Goal: Task Accomplishment & Management: Manage account settings

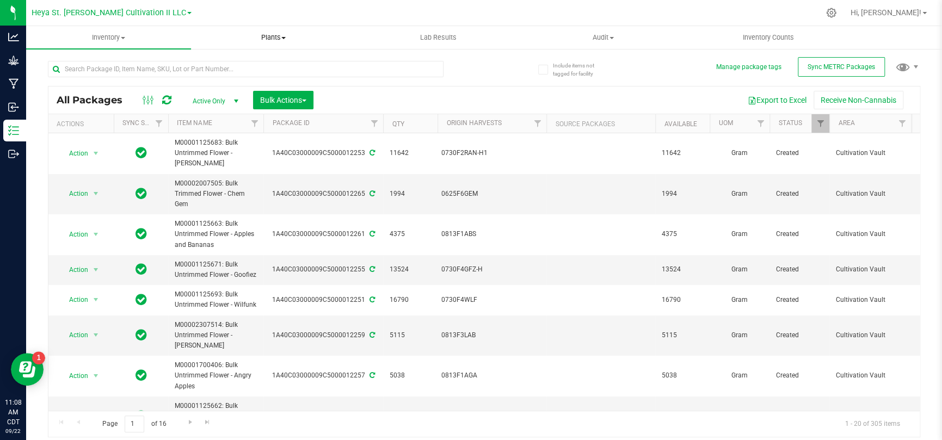
click at [269, 38] on span "Plants" at bounding box center [274, 38] width 164 height 10
click at [593, 33] on span "Audit" at bounding box center [603, 38] width 164 height 10
click at [782, 35] on span "Inventory Counts" at bounding box center [768, 38] width 81 height 10
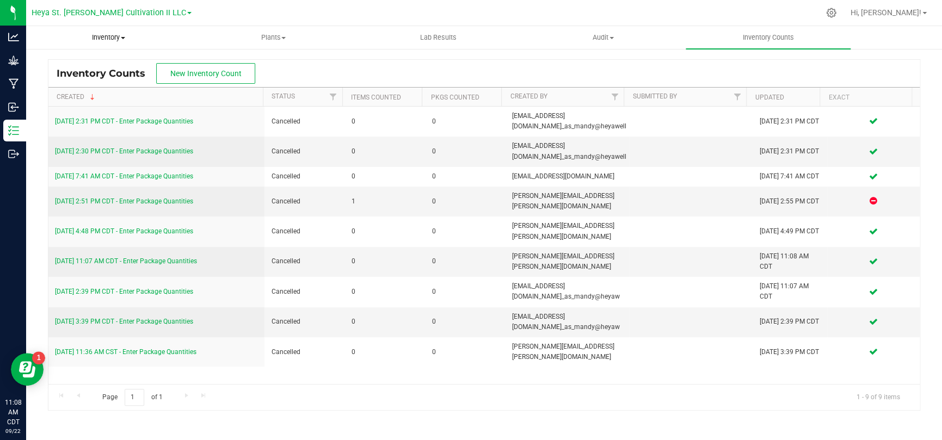
click at [124, 42] on span "Inventory" at bounding box center [109, 38] width 164 height 10
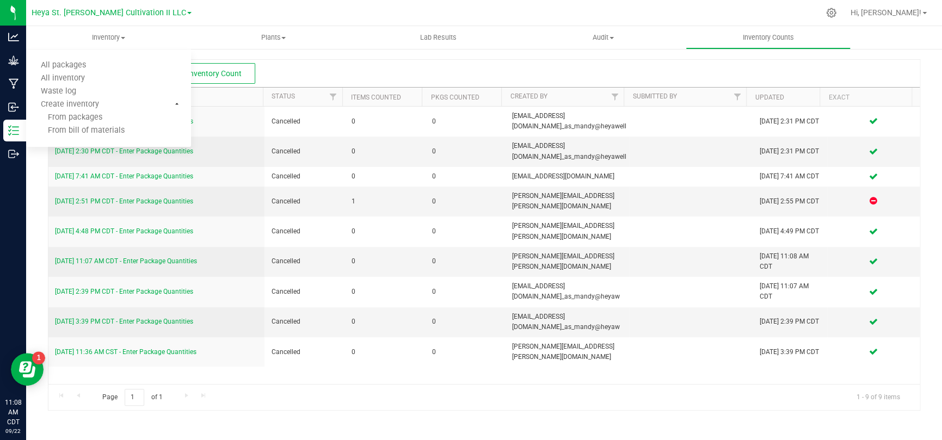
click at [189, 11] on div "Heya St. [PERSON_NAME] Cultivation II LLC" at bounding box center [112, 12] width 160 height 17
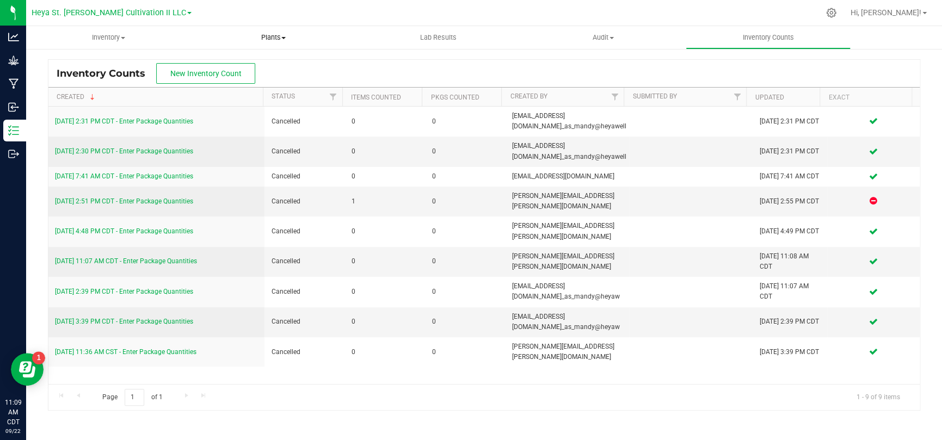
click at [274, 33] on span "Plants" at bounding box center [274, 38] width 164 height 10
click at [105, 28] on uib-tab-heading "Inventory All packages All inventory Waste log Create inventory" at bounding box center [109, 38] width 164 height 22
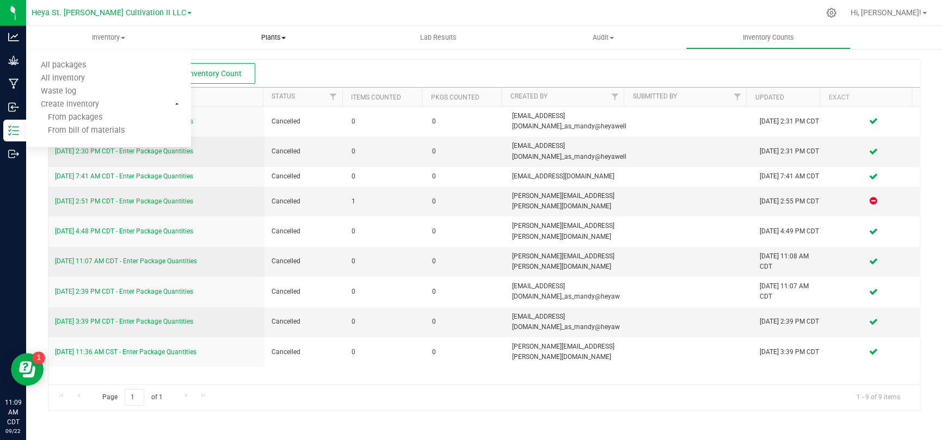
click at [287, 39] on span "Plants" at bounding box center [274, 38] width 164 height 10
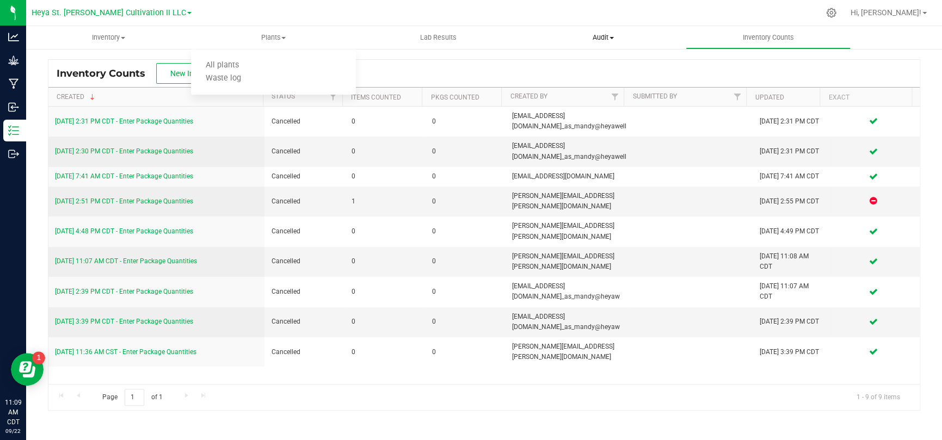
click at [620, 36] on span "Audit" at bounding box center [603, 38] width 164 height 10
click at [291, 37] on span "Plants" at bounding box center [274, 38] width 164 height 10
click at [119, 33] on span "Inventory" at bounding box center [109, 38] width 164 height 10
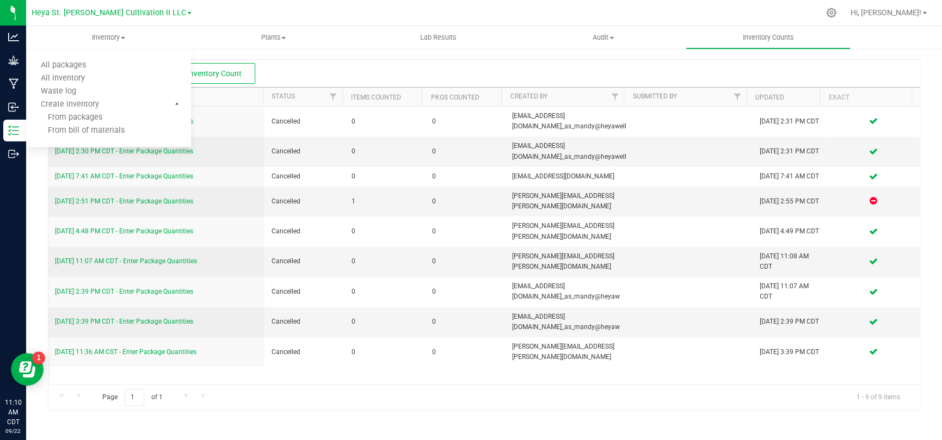
click at [327, 72] on div "Inventory Counts New Inventory Count" at bounding box center [483, 73] width 871 height 27
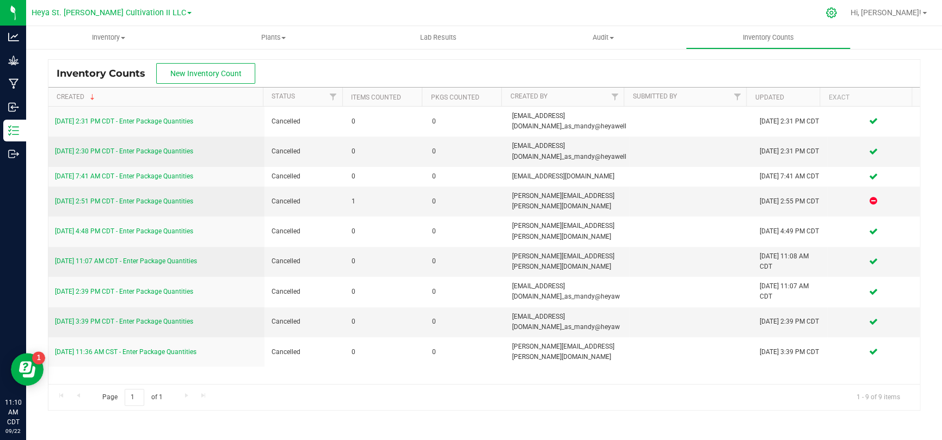
click at [839, 13] on div at bounding box center [831, 12] width 15 height 11
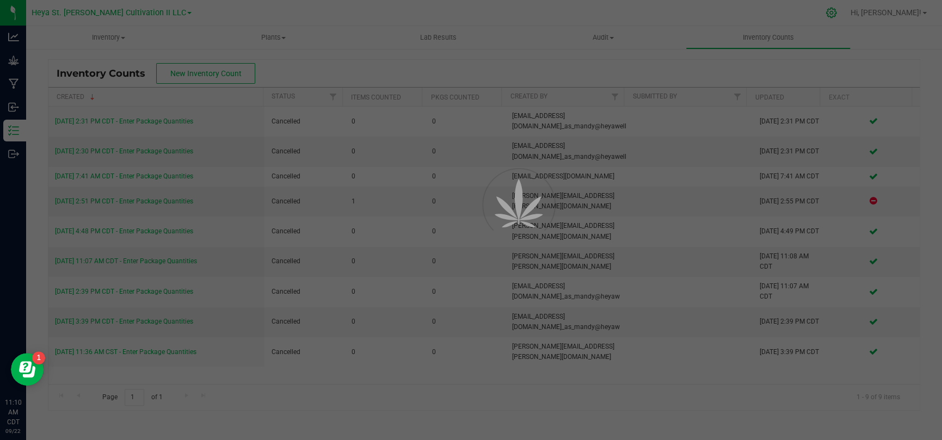
click at [855, 13] on div "Heya St. [PERSON_NAME] Cultivation II LLC Hi, [GEOGRAPHIC_DATA]! Inventory All …" at bounding box center [484, 220] width 916 height 440
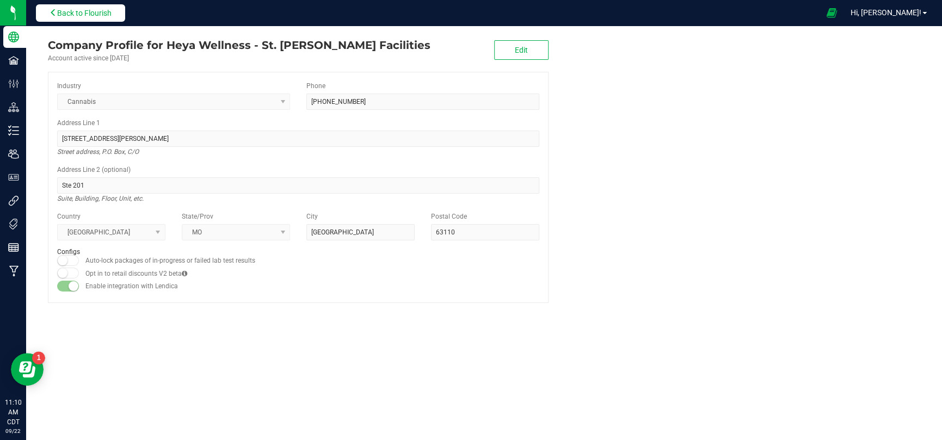
click at [102, 9] on span "Back to Flourish" at bounding box center [84, 13] width 54 height 9
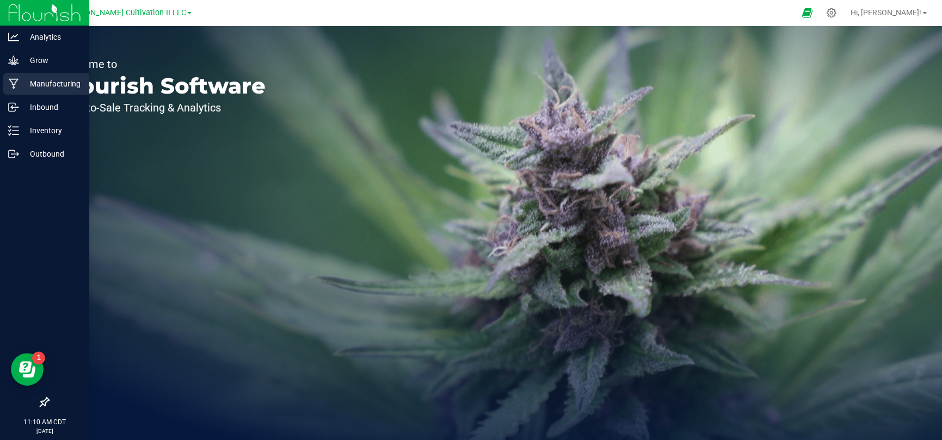
click at [67, 89] on p "Manufacturing" at bounding box center [51, 83] width 65 height 13
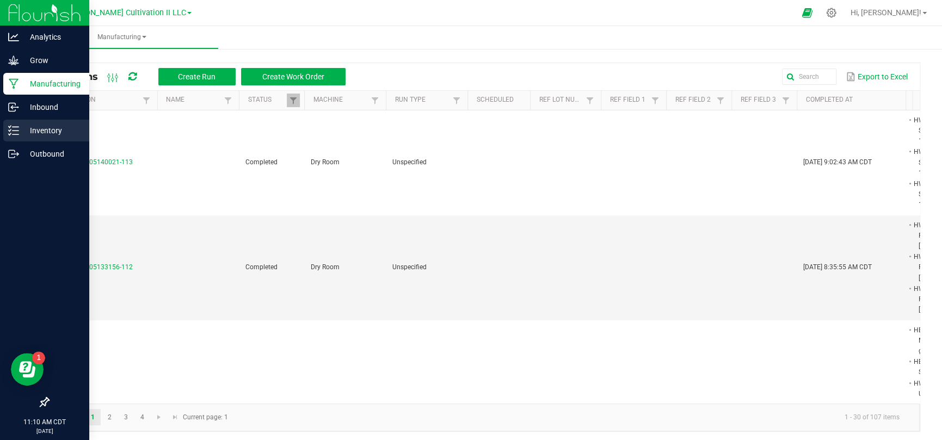
click at [53, 132] on p "Inventory" at bounding box center [51, 130] width 65 height 13
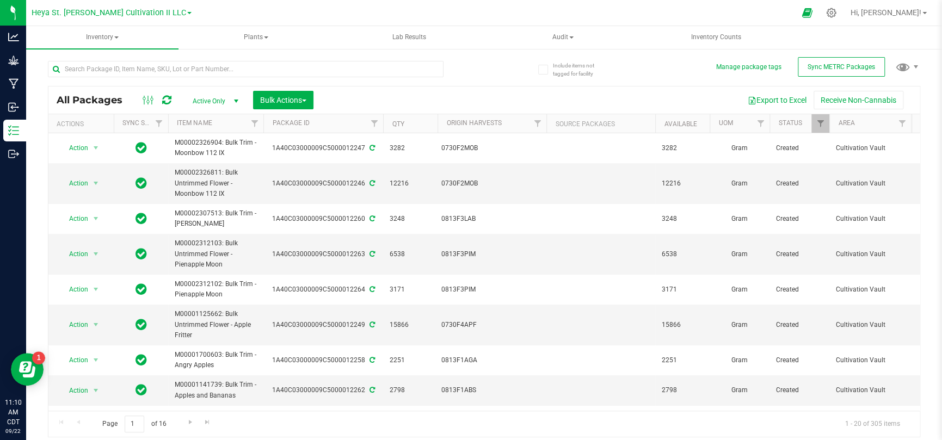
click at [236, 102] on span "select" at bounding box center [236, 101] width 9 height 9
click at [410, 93] on div "Export to Excel Receive Non-Cannabis" at bounding box center [617, 100] width 590 height 19
click at [316, 73] on input "text" at bounding box center [246, 69] width 396 height 16
click at [130, 30] on span "Inventory" at bounding box center [102, 37] width 152 height 23
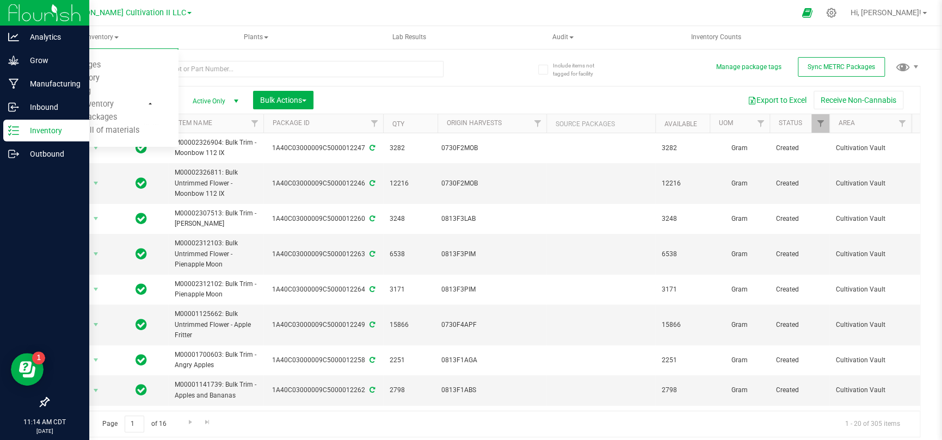
click at [45, 128] on p "Inventory" at bounding box center [51, 130] width 65 height 13
click at [46, 128] on p "Inventory" at bounding box center [51, 130] width 65 height 13
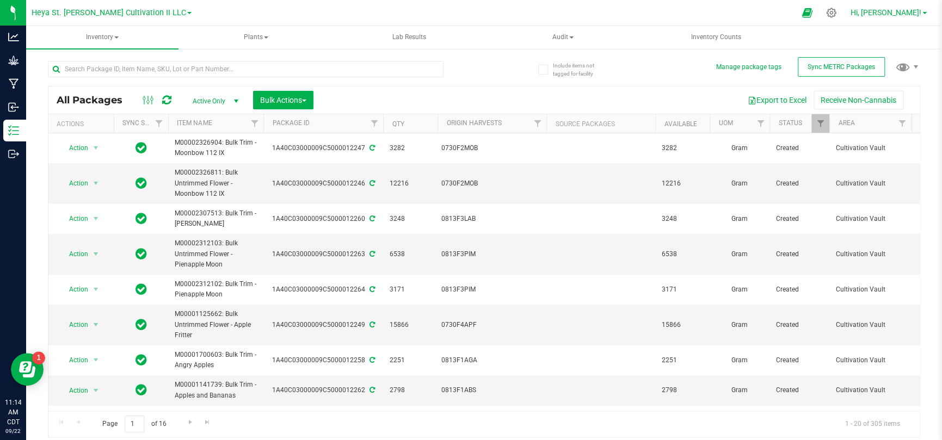
click at [901, 13] on span "Hi, [PERSON_NAME]!" at bounding box center [886, 12] width 71 height 9
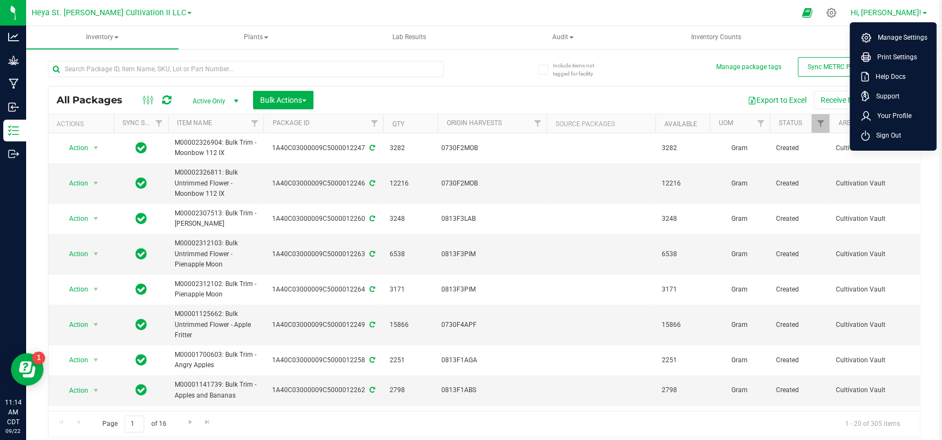
click at [904, 13] on span "Hi, [PERSON_NAME]!" at bounding box center [886, 12] width 71 height 9
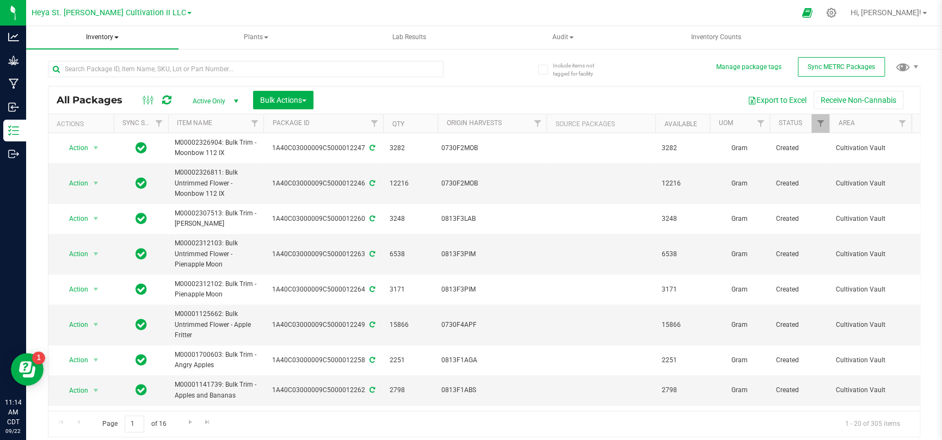
click at [110, 35] on span "Inventory" at bounding box center [102, 37] width 152 height 23
click at [251, 40] on span "Plants" at bounding box center [255, 38] width 151 height 22
click at [593, 30] on span "Audit" at bounding box center [562, 38] width 151 height 22
click at [114, 37] on span "Inventory" at bounding box center [102, 38] width 151 height 22
click at [839, 8] on div at bounding box center [831, 12] width 15 height 11
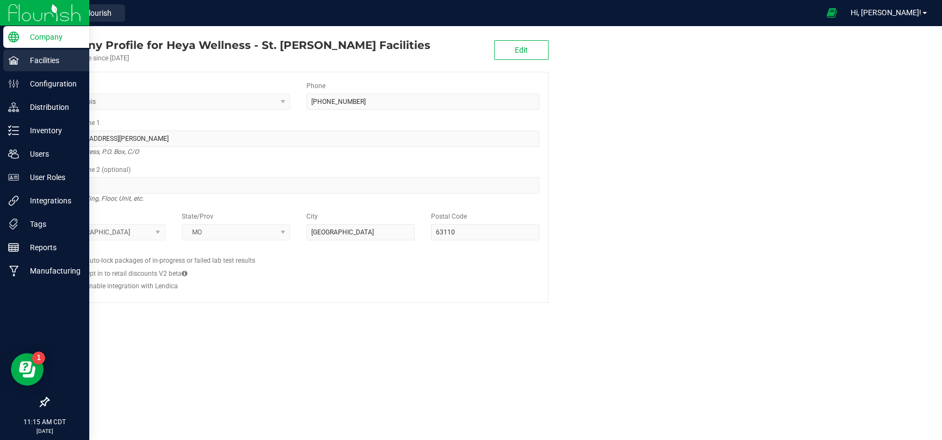
click at [32, 59] on p "Facilities" at bounding box center [51, 60] width 65 height 13
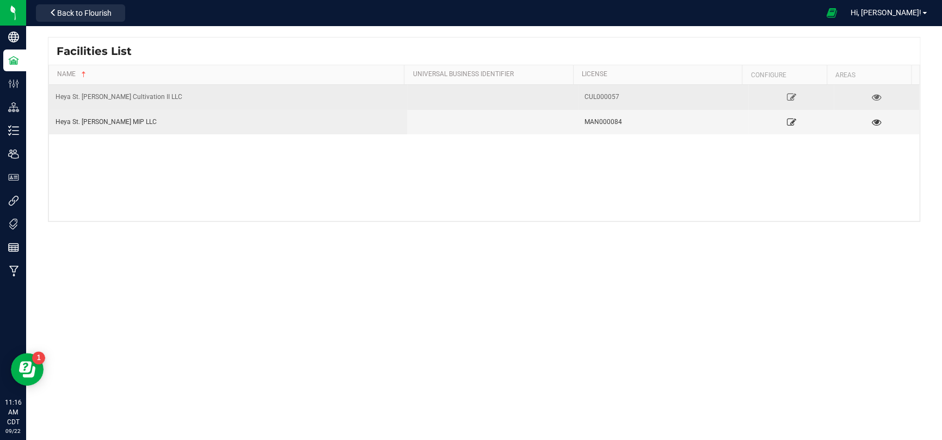
click at [150, 96] on div "Heya St. [PERSON_NAME] Cultivation II LLC" at bounding box center [228, 97] width 345 height 10
click at [754, 90] on link at bounding box center [791, 96] width 79 height 17
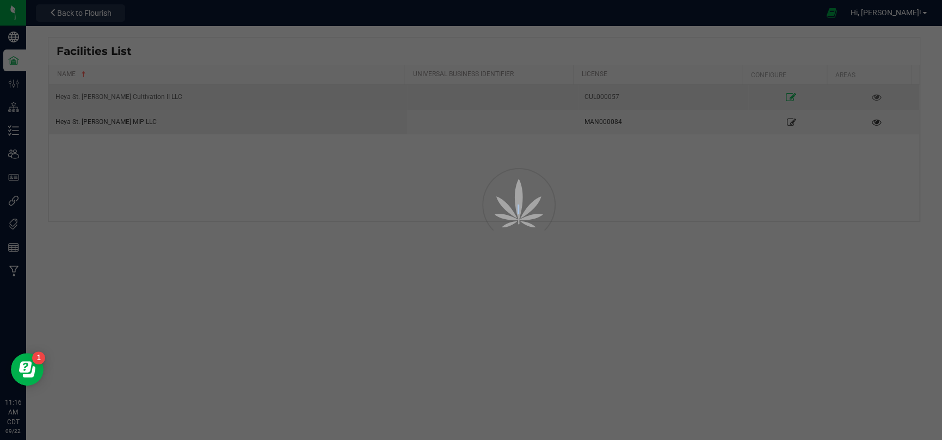
click at [754, 90] on div at bounding box center [471, 220] width 942 height 440
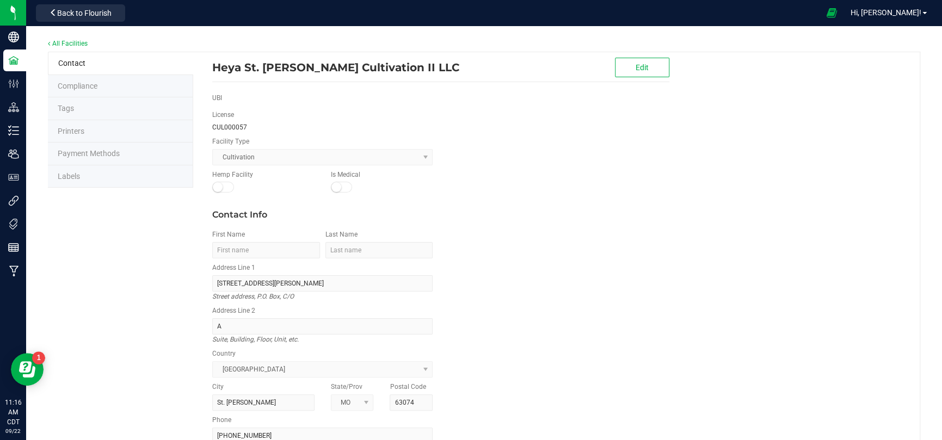
click at [94, 173] on li "Labels" at bounding box center [120, 176] width 145 height 23
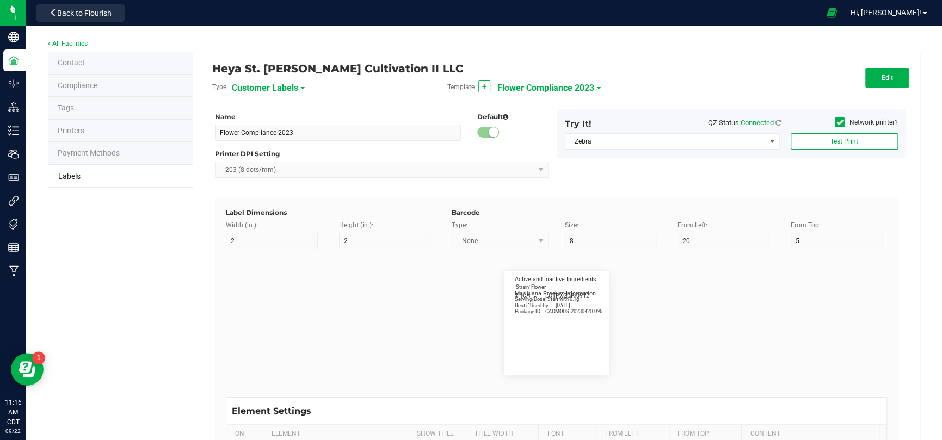
click at [287, 84] on span "Customer Labels" at bounding box center [265, 88] width 66 height 19
click at [299, 188] on span "Product Labels (Cannabis)" at bounding box center [275, 191] width 78 height 8
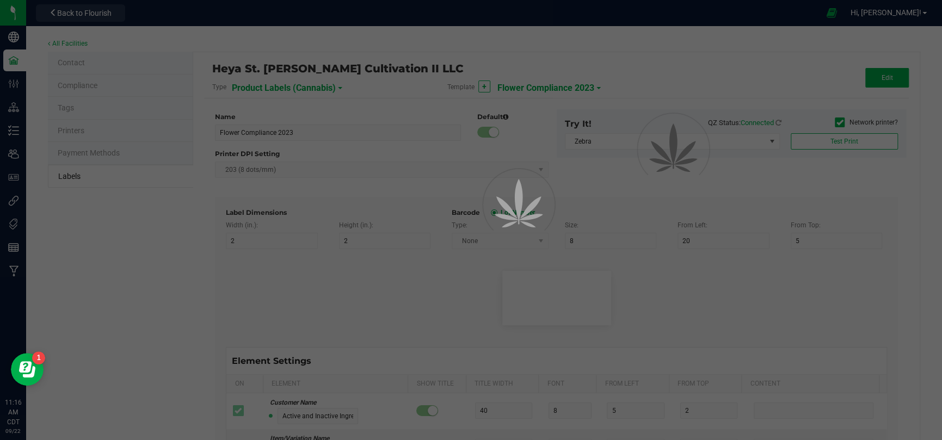
type input "Default"
type input "1"
type input "30"
type input "3"
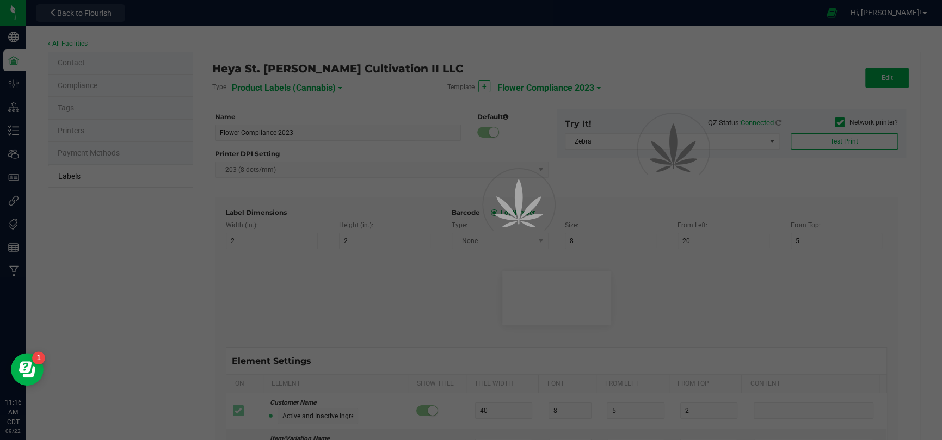
type input "Lot Number"
type input "15"
type input "7"
type input "15"
type input "3"
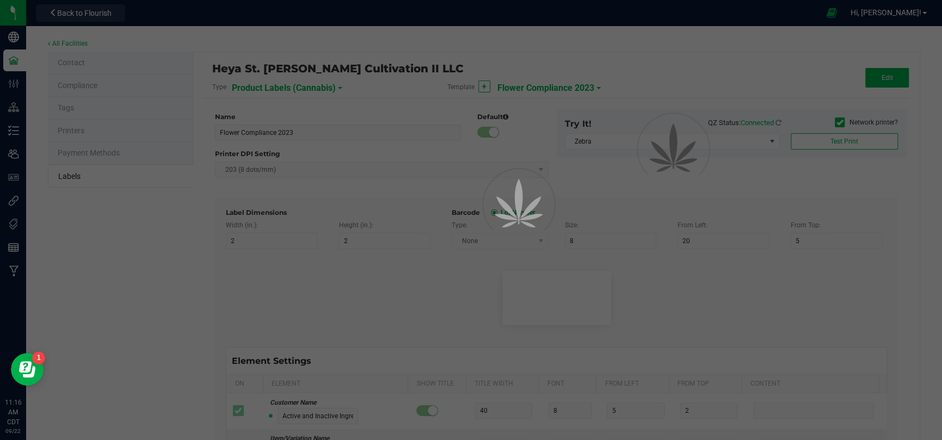
type input "LOT918234"
type input "15"
type input "8"
type input "Gelato Pen"
type input "Feel"
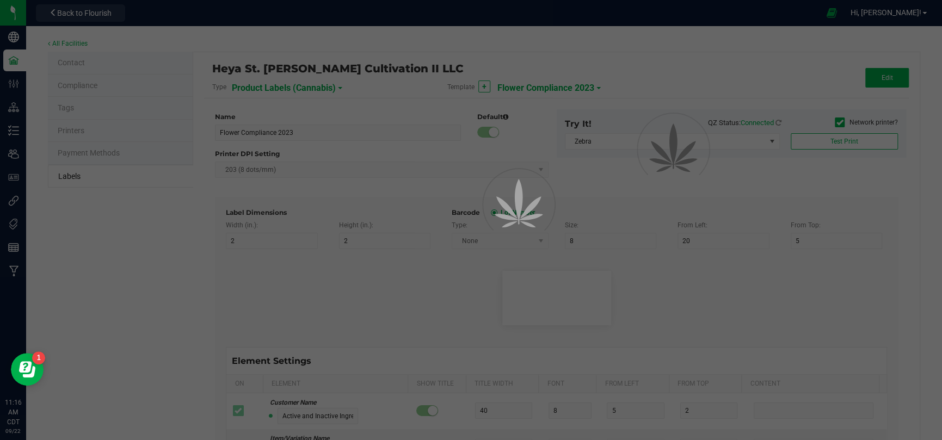
type input "15"
type input "7"
type input "15"
type input "13"
type input "Relaxed"
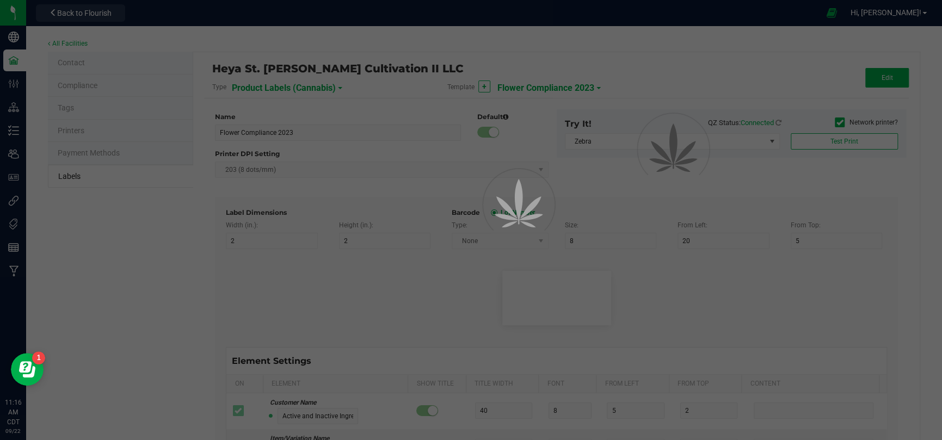
type input "SKU"
type input "15"
type input "18"
type input "Gelato Pen"
type input "Size"
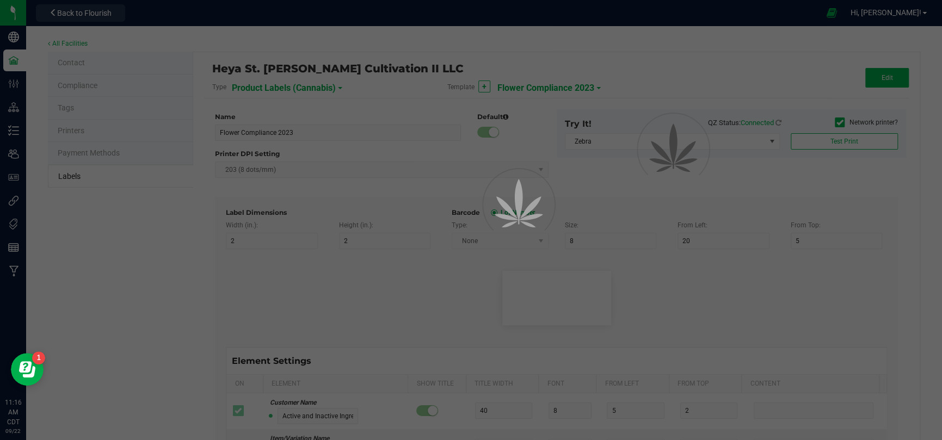
type input "15"
type input "18"
type input "3.5 g"
type input "Strain"
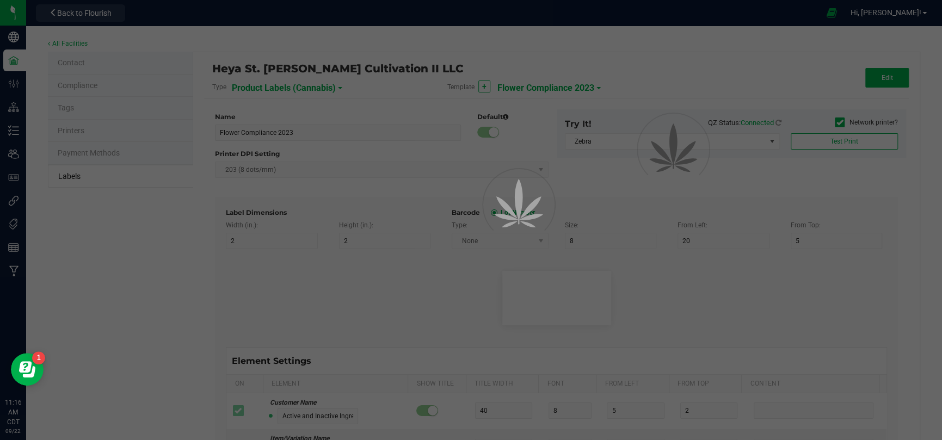
type input "15"
type input "Electric Lemonade"
type input "TAC %"
type input "7"
type input "15"
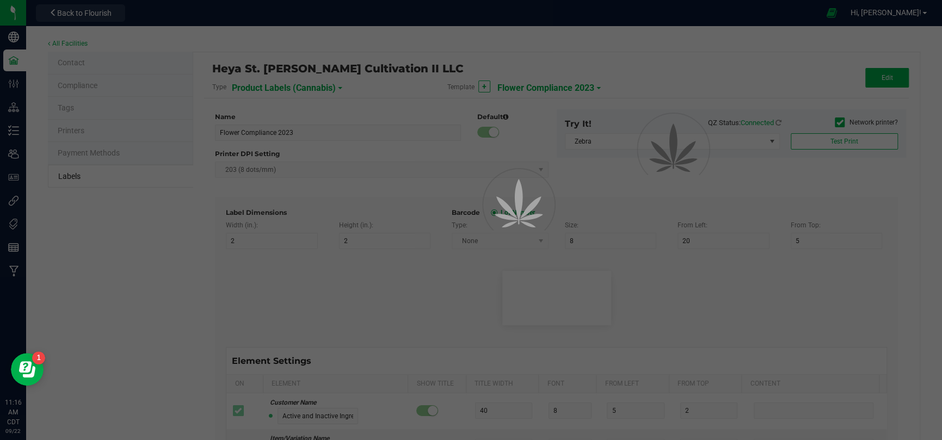
type input "18"
type input "34.72"
type input "Total Terpenes %"
type input "7"
type input "15"
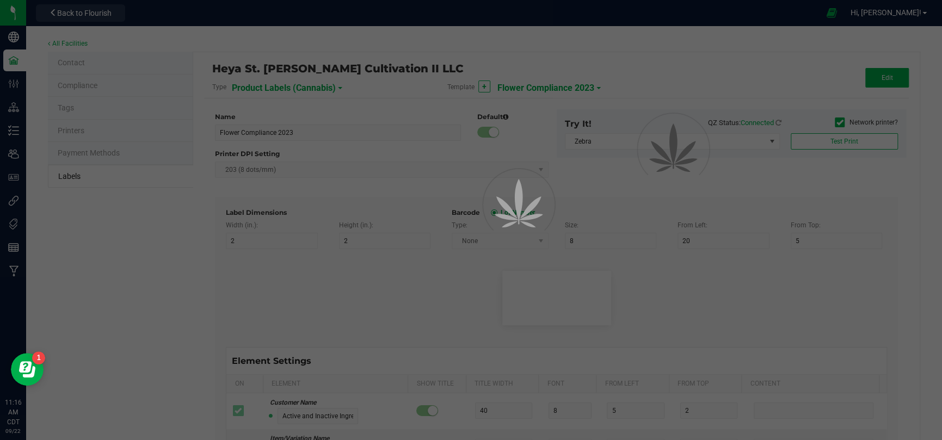
type input "18"
type input "34.72"
type input "THC %"
type input "7"
type input "15"
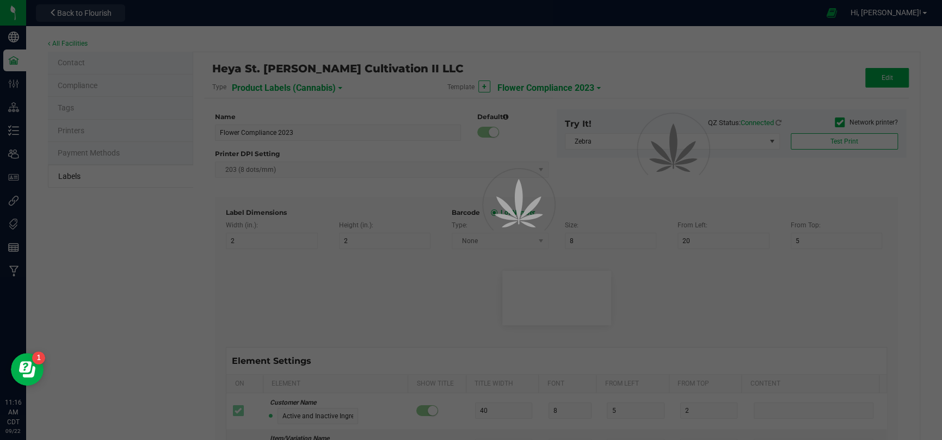
type input "18"
type input "21.5"
type input "THCA %"
type input "7"
type input "15"
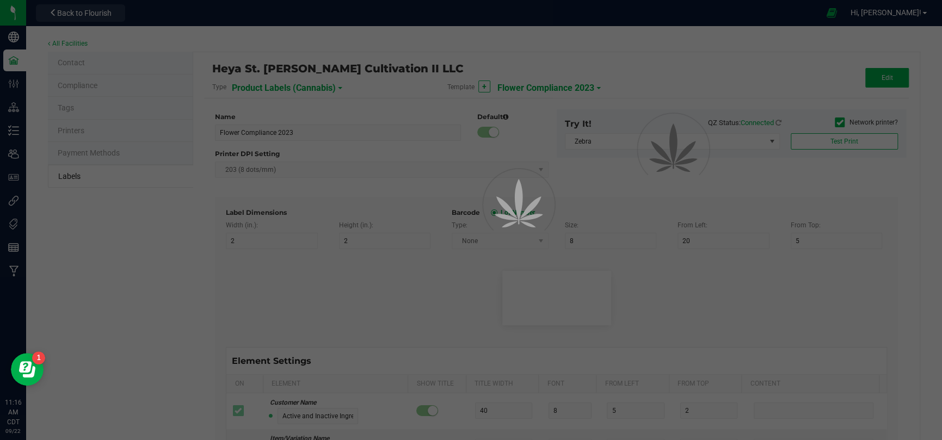
type input "18"
type input "4.19"
type input "CBD %"
type input "7"
type input "15"
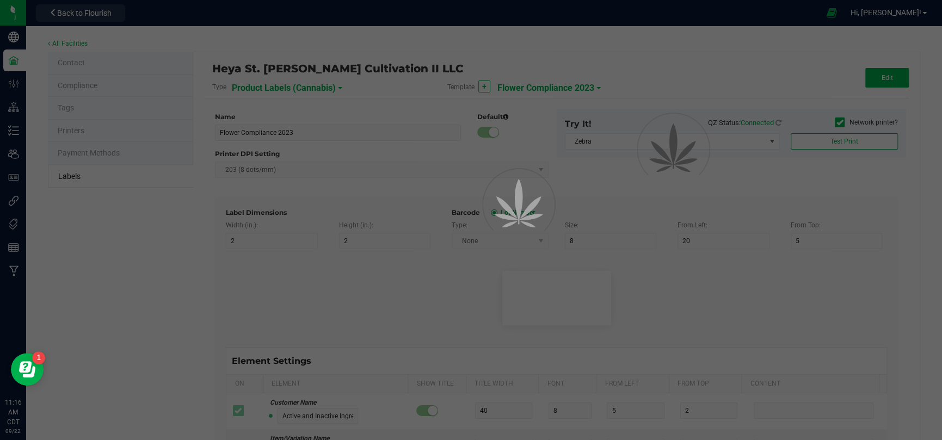
type input "18"
type input "3.6"
type input "CBDA %"
type input "7"
type input "15"
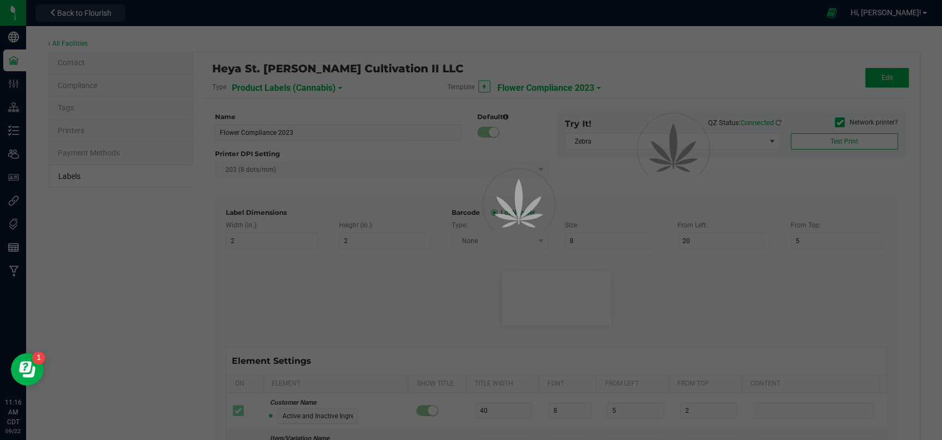
type input "18"
type input "1.91"
type input "CBG %"
type input "7"
type input "15"
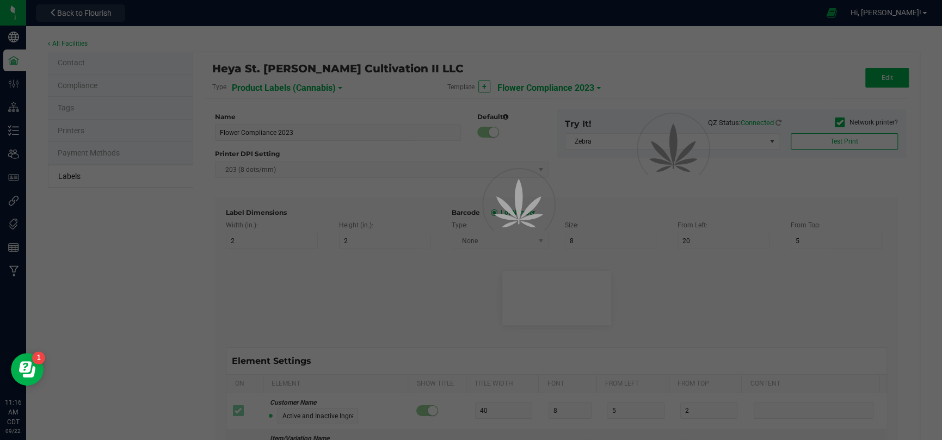
type input "18"
type input "1.24"
type input "CBN %"
type input "7"
type input "15"
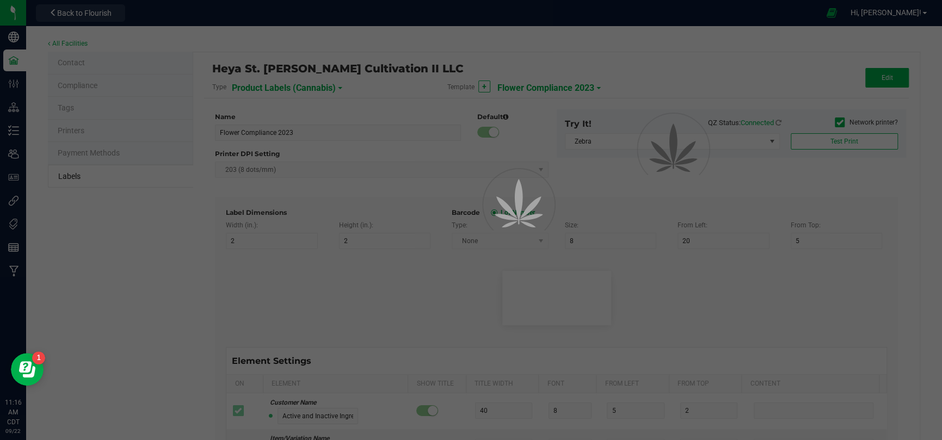
type input "18"
type input "2.91"
type input "Has Pesticides"
type input "7"
type input "15"
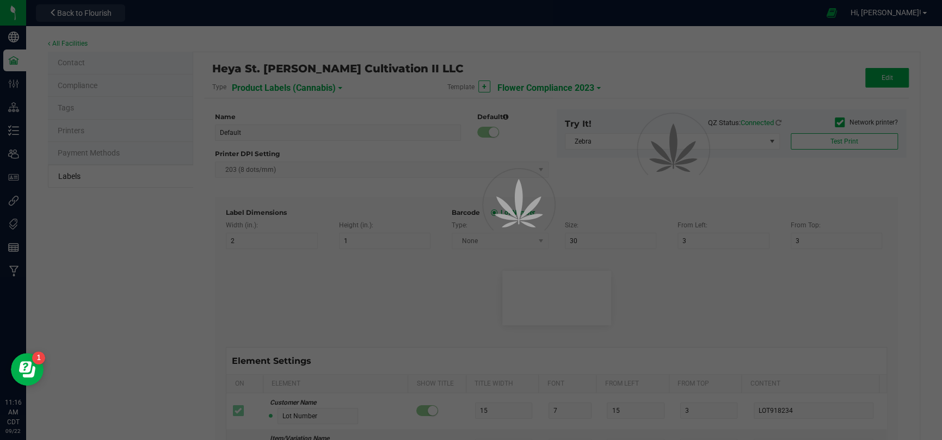
type input "18"
type input "No"
type input "Has Solvents"
type input "7"
type input "15"
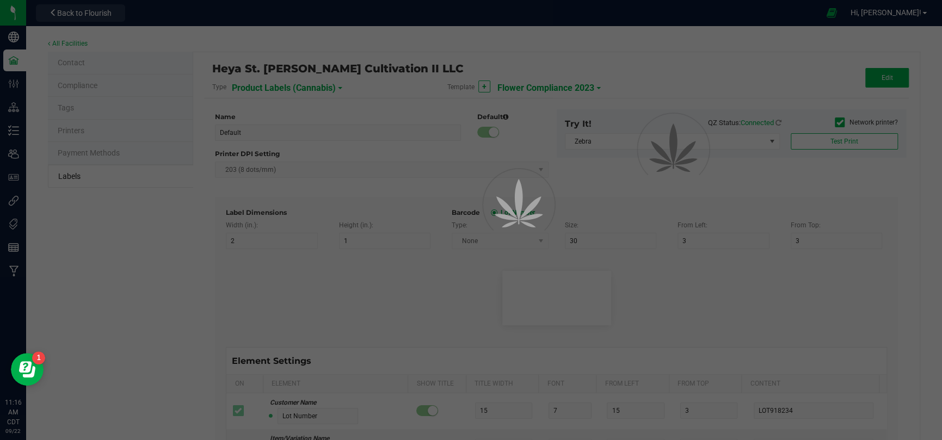
type input "18"
type input "No"
type input "Is Final"
type input "7"
type input "15"
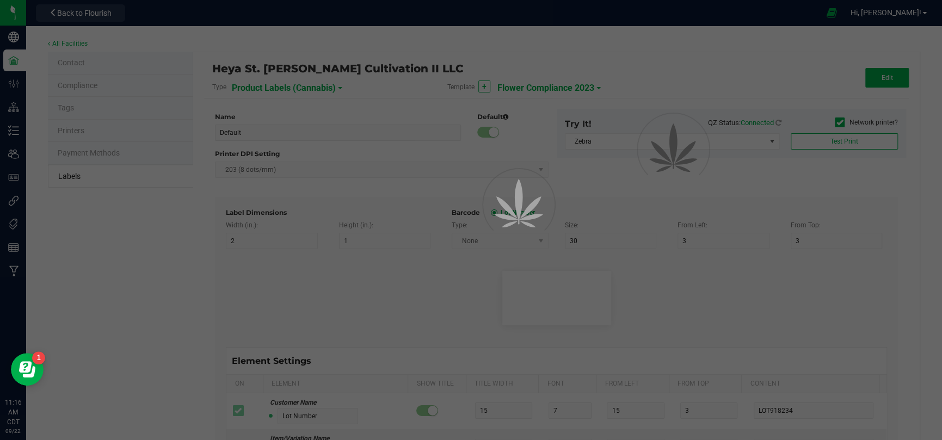
type input "18"
type input "Yes"
type input "Testing Status"
type input "7"
type input "15"
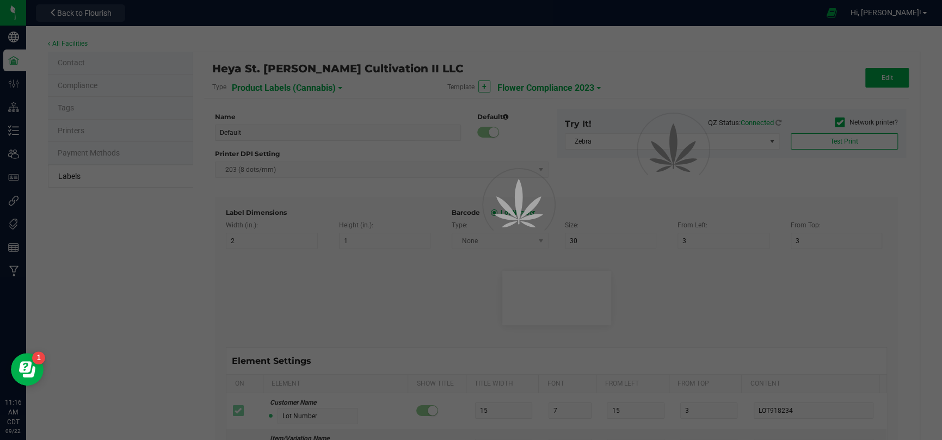
type input "18"
type input "Pass"
type input "Ref Field 1"
type input "7"
type input "15"
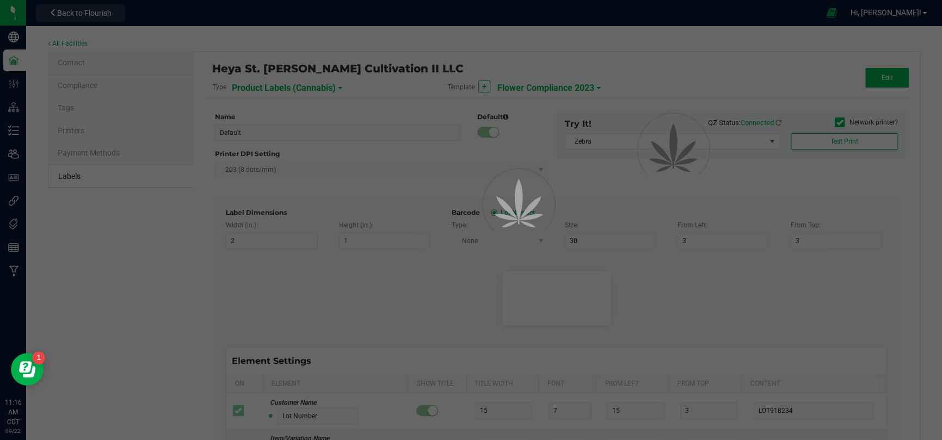
type input "18"
type input "Exp. [DATE]"
type input "Ref Field 2"
type input "7"
type input "15"
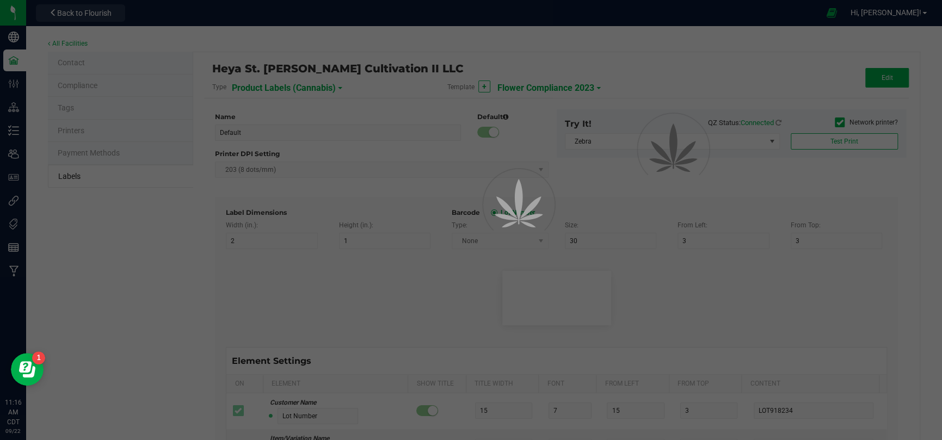
type input "18"
type input "ACME Brand"
type input "Ref Field 3"
type input "7"
type input "15"
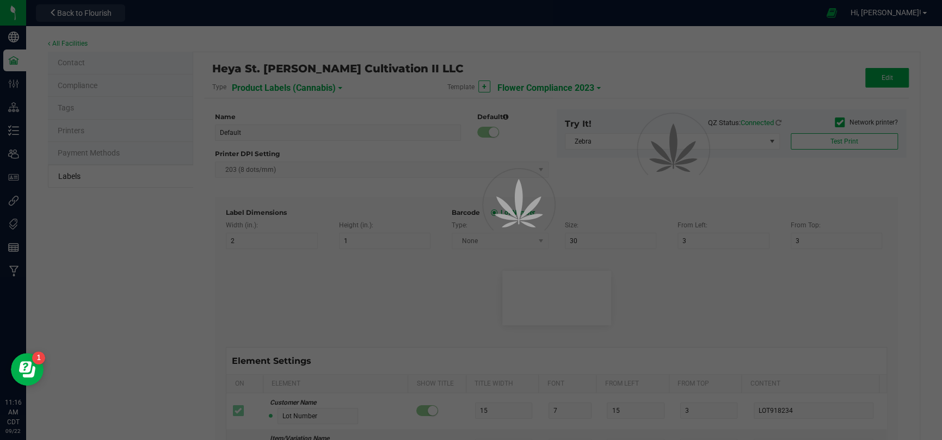
type input "18"
type input "Inspected By: W3"
type input "Item Ingredients"
type input "7"
type input "15"
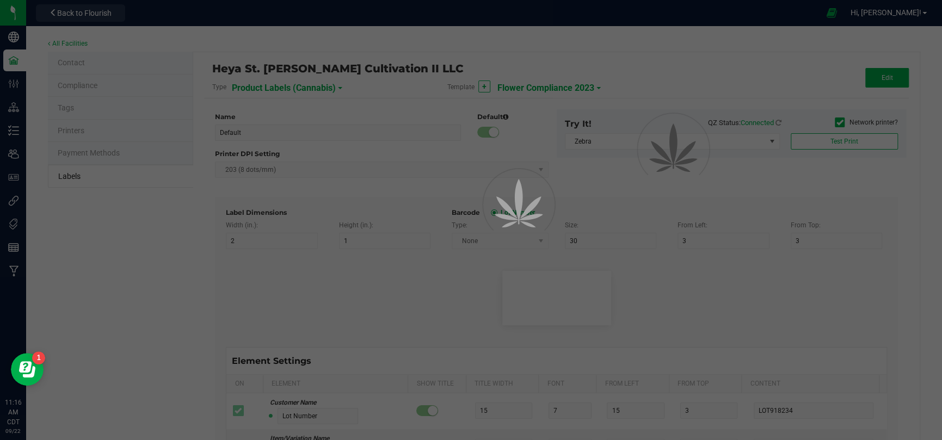
type input "18"
type input "Ingredient one, ingredient two"
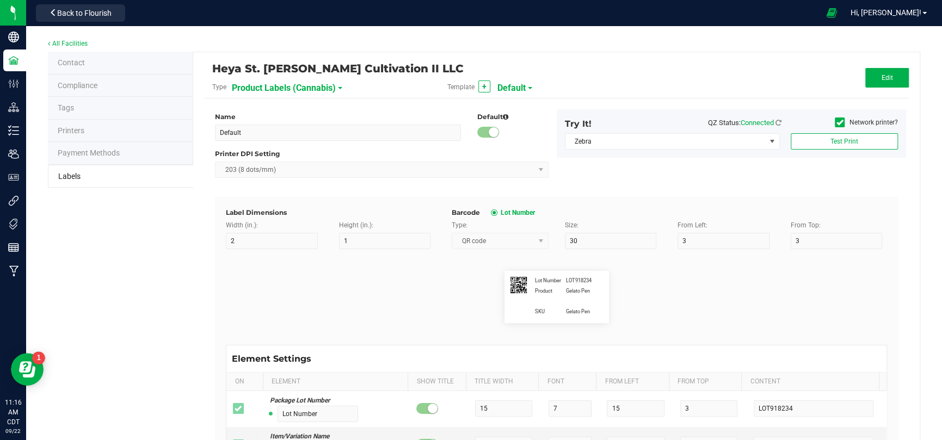
click at [316, 85] on span "Product Labels (Cannabis)" at bounding box center [284, 88] width 104 height 19
click at [307, 150] on li "Package Labels" at bounding box center [285, 152] width 108 height 20
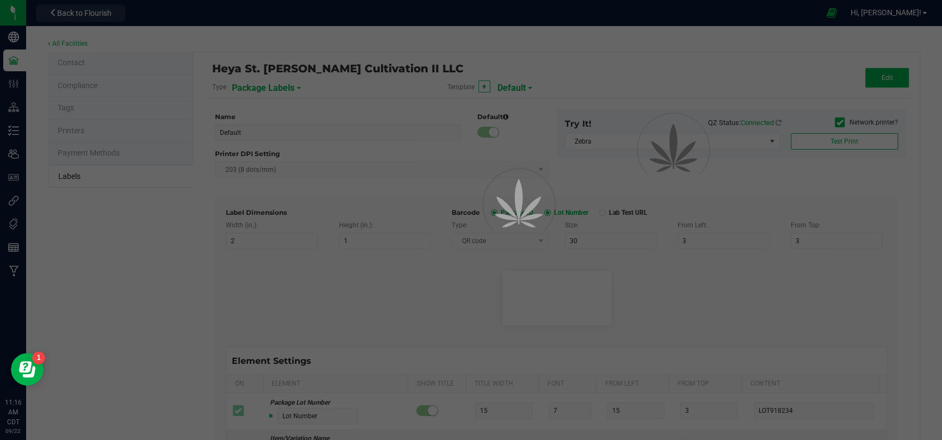
type input "*void*"
type input "2.25"
type input "4"
type input "8"
type input "5"
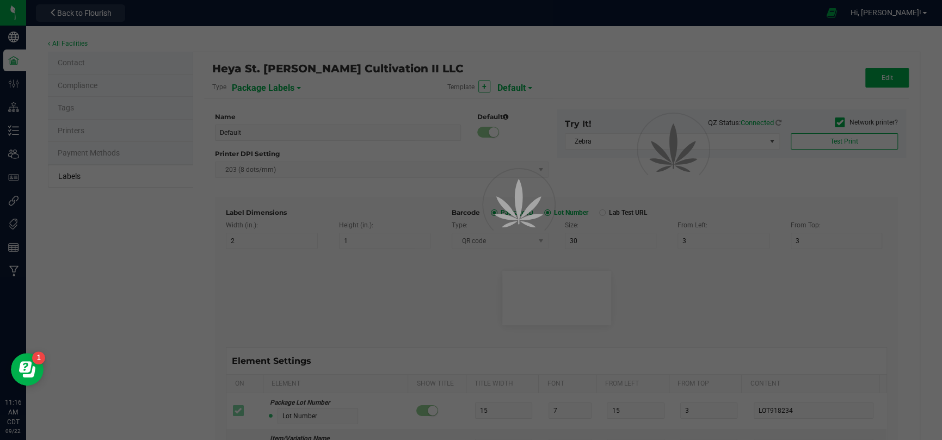
type input "40"
type input "Active and Inactive Ingredients"
type input "50"
type input "10"
type input "3"
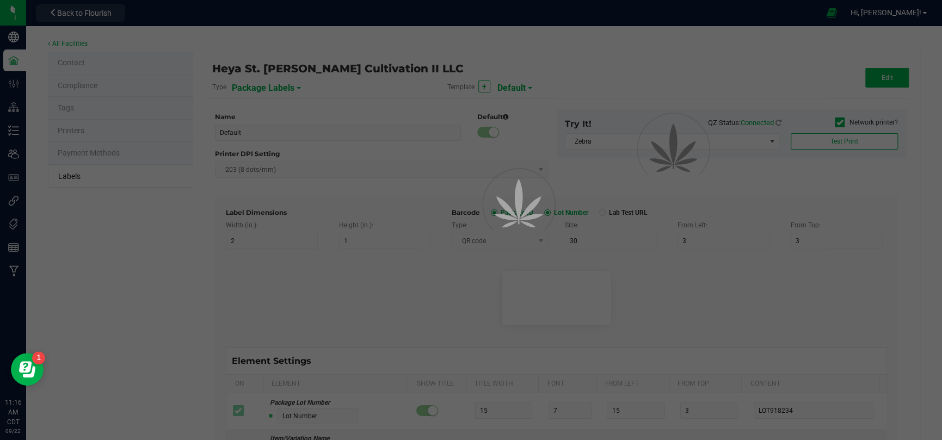
type input "4"
type input "____________________________________"
type input "10"
type input "0"
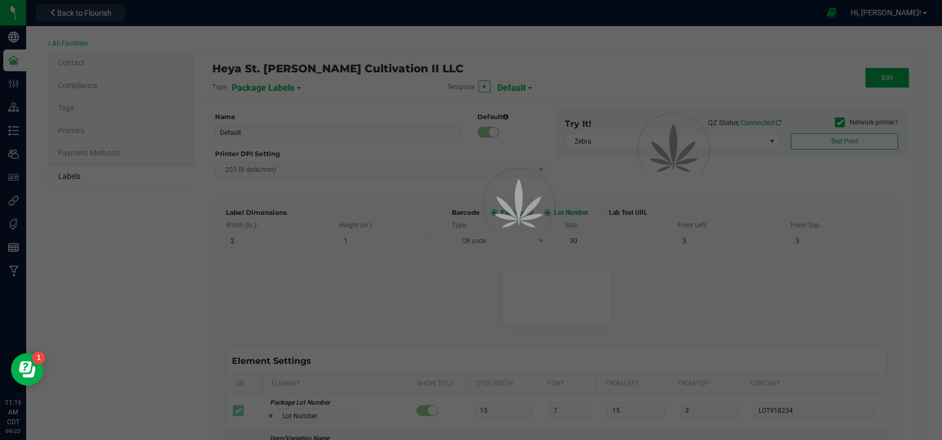
type input "Marijuana Product Information"
type input "50"
type input "10"
type input "3"
type input "12"
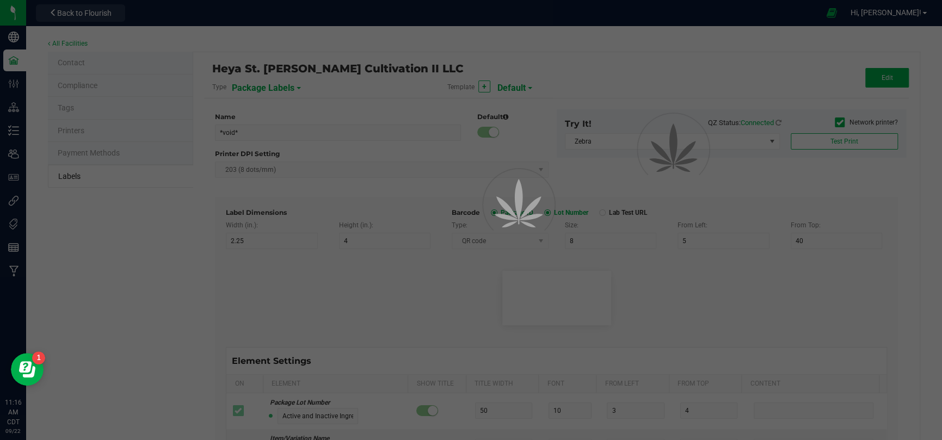
type input "Serving/Dose:"
type input "25"
type input "1"
type input "14.5"
type input ".1 gram"
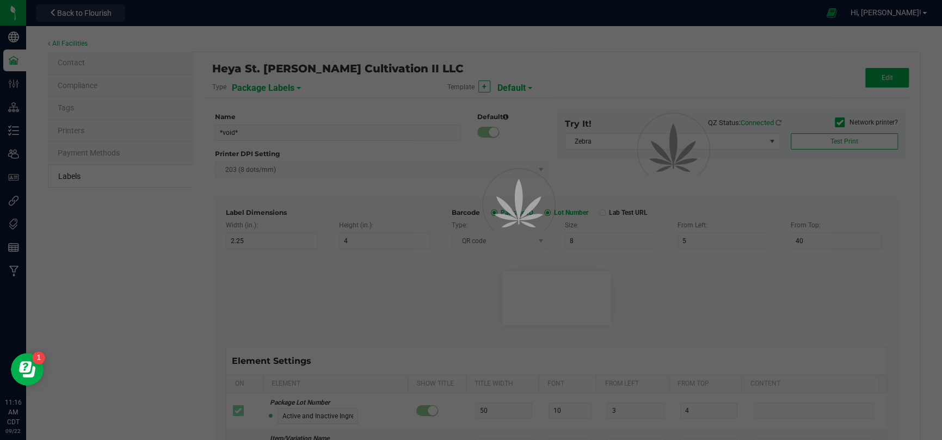
type input "____________________________________"
type input "10"
type input "0"
type input "29"
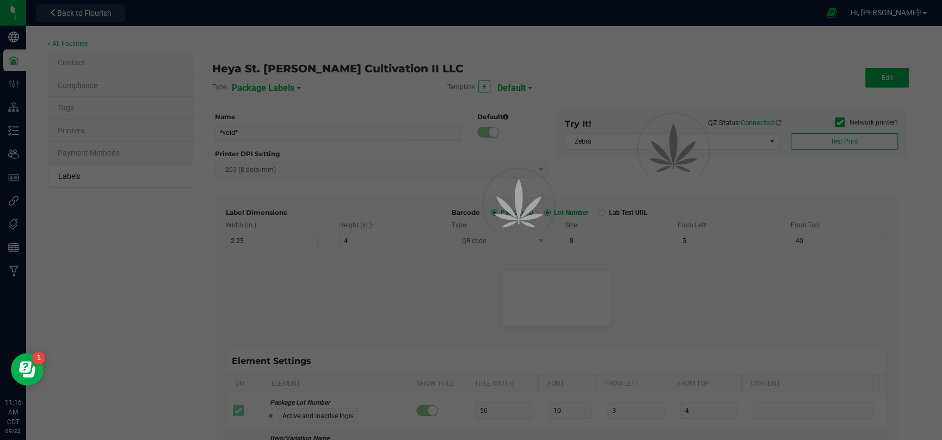
type input "[MEDICAL_DATA] Profile"
type input "35"
type input "10"
type input "3"
type input "33"
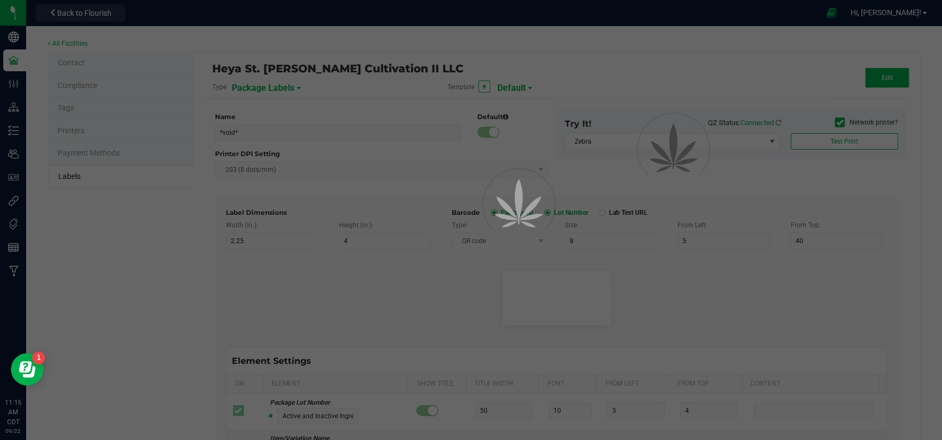
type input "____________________________________"
type input "10"
type input "0"
type input "45"
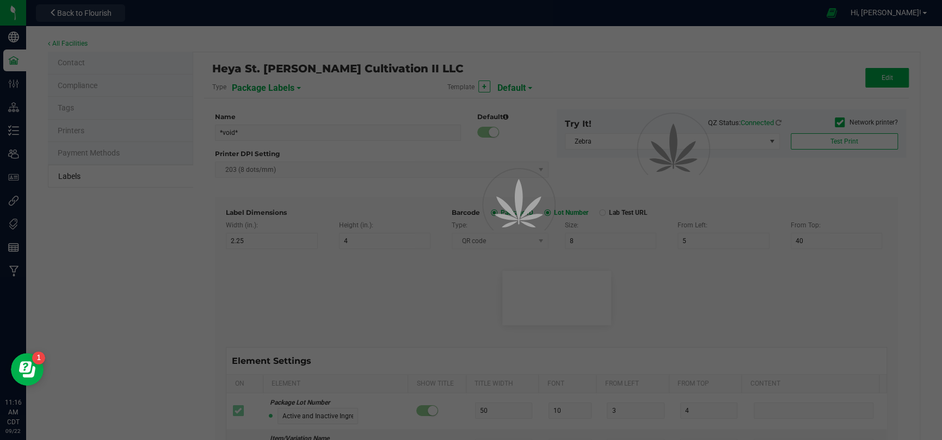
type input "WARNING:"
type input "10"
type input "15"
type input "96"
type input "Cognitive and physical impairment may result"
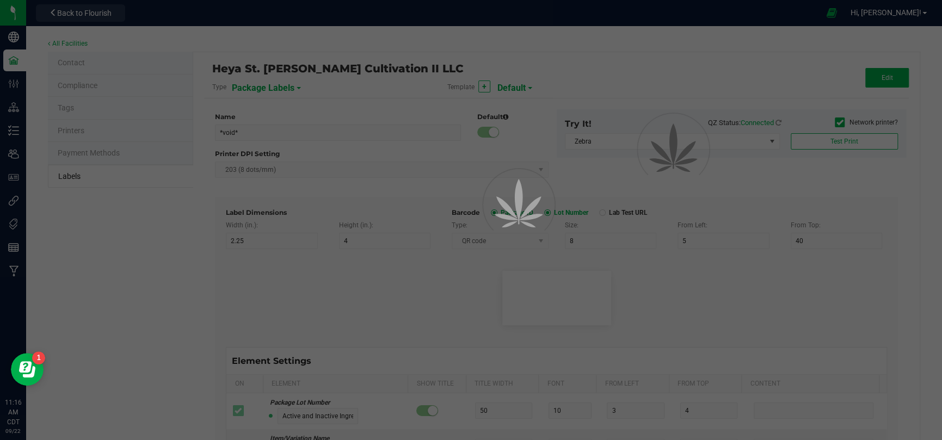
type input "55"
type input "3"
type input "99"
type input "Terpene Profile"
type input "25"
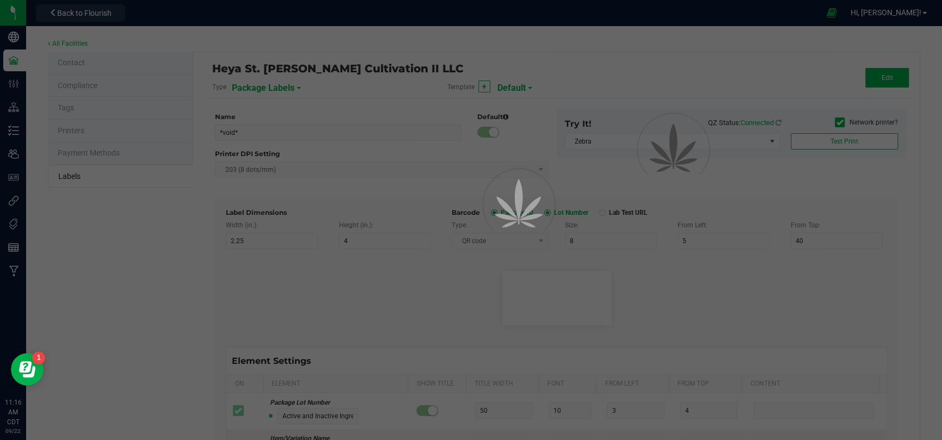
type input "10"
type input "3"
type input "49"
type input "Delta-9 THCA mg/g:"
type input "19"
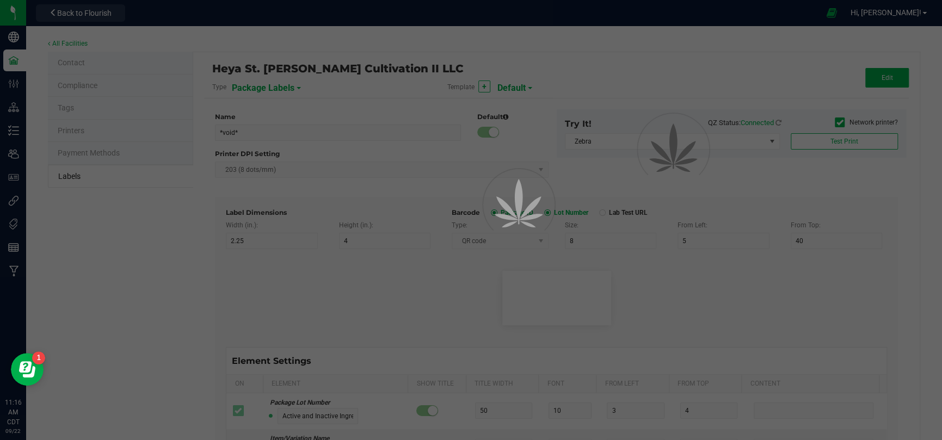
type input "6"
type input "1"
type input "37"
type input "16.10 mg/g"
type input "CBD mg/g:"
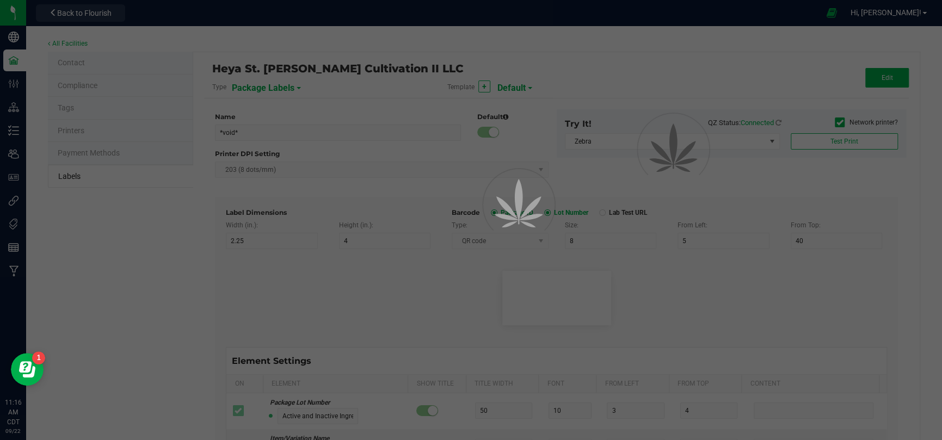
type input "14"
type input "6"
type input "1"
type input "39"
type input "ND"
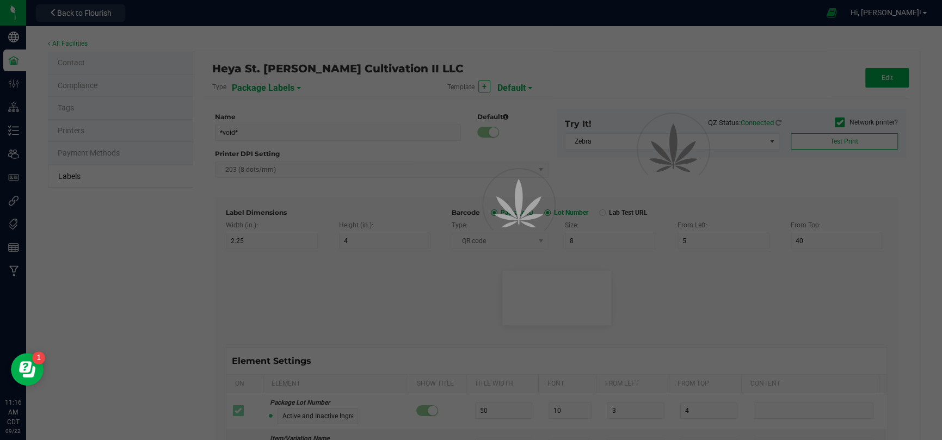
type input "CBDA mg/g:"
type input "14"
type input "6"
type input "1"
type input "41"
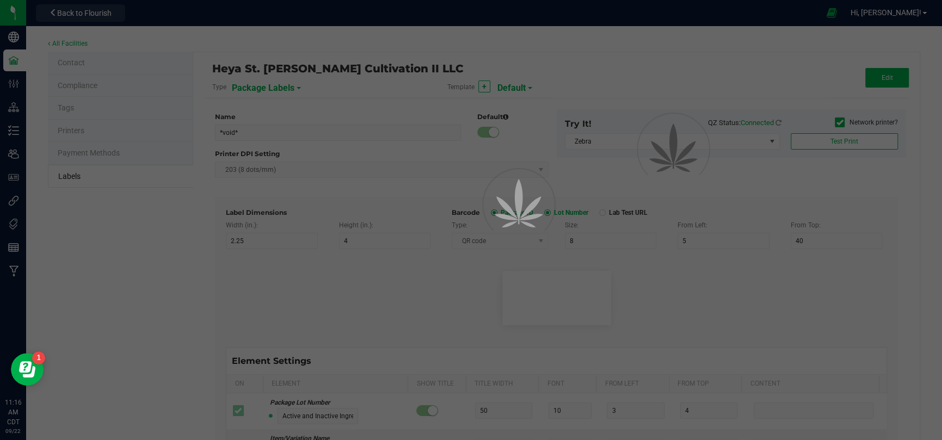
type input "1.12 mg/g"
type input "CBN mg/g:"
type input "14"
type input "6"
type input "1"
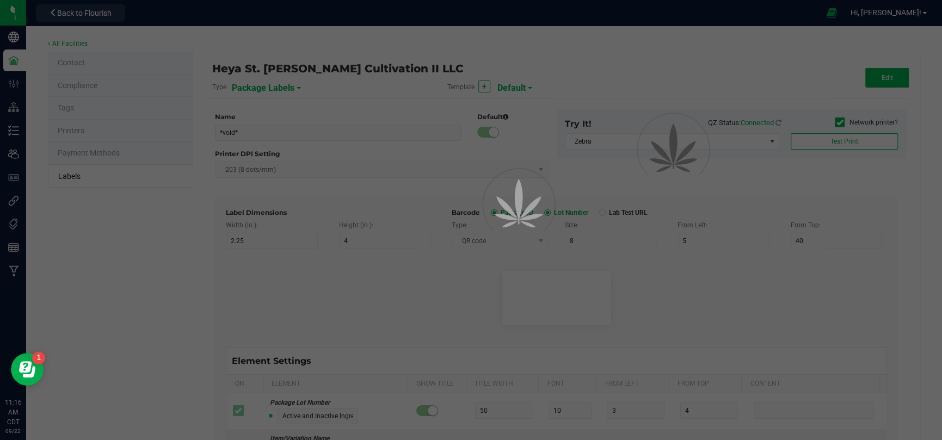
type input "43"
type input "ND"
type input "____________________________________"
type input "10"
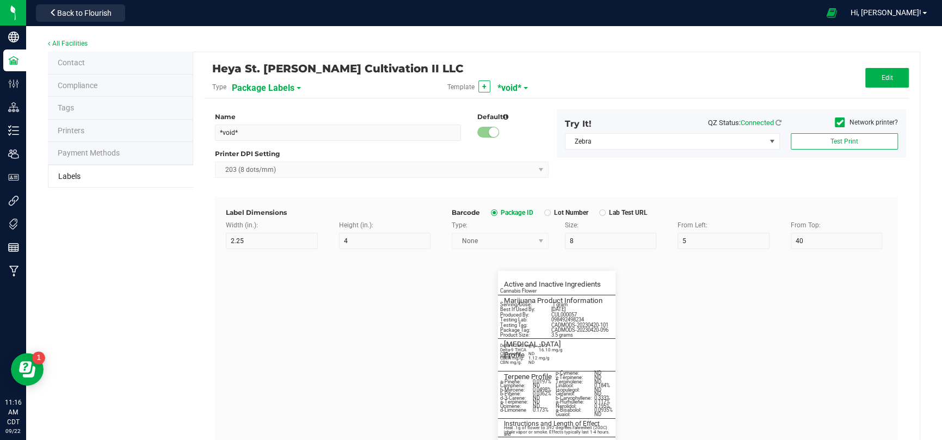
click at [518, 84] on div "Template + *void*" at bounding box center [556, 87] width 235 height 19
click at [520, 90] on div "Template + *void*" at bounding box center [556, 87] width 235 height 19
click at [517, 87] on span "*void*" at bounding box center [510, 88] width 24 height 19
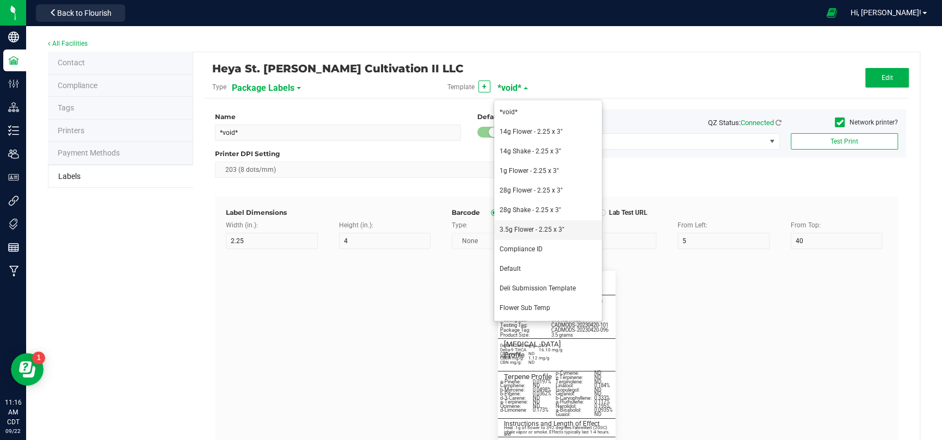
click at [556, 229] on span "3.5g Flower - 2.25 x 3"" at bounding box center [532, 230] width 65 height 8
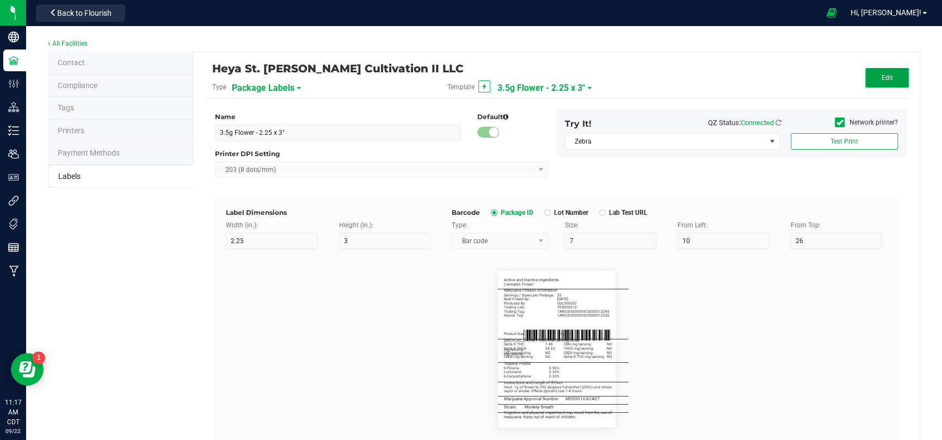
click at [872, 76] on button "Edit" at bounding box center [887, 78] width 44 height 20
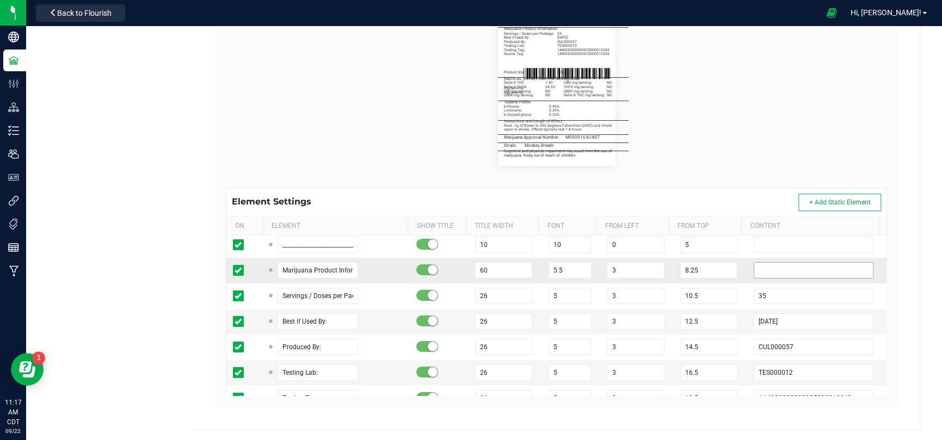
scroll to position [109, 0]
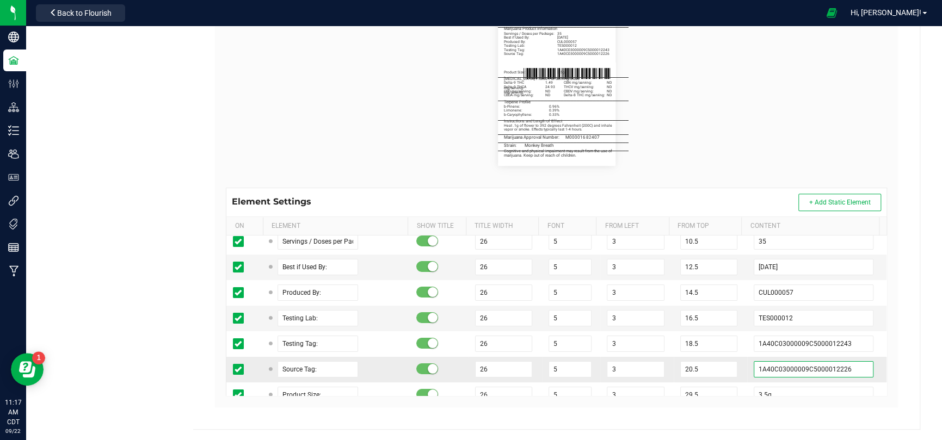
click at [825, 372] on input "1A40C03000009C5000012226" at bounding box center [814, 369] width 120 height 16
click at [826, 371] on input "1A40C03000009C5000012226" at bounding box center [814, 369] width 120 height 16
paste input "1431"
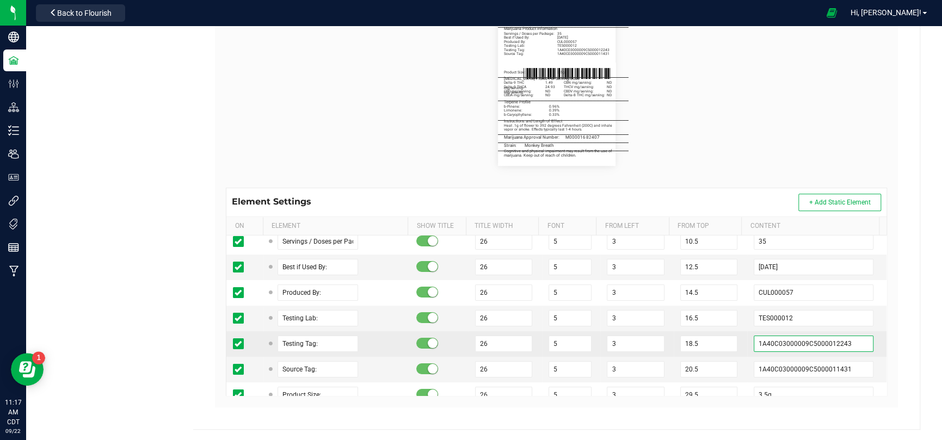
click at [833, 344] on input "1A40C03000009C5000012243" at bounding box center [814, 344] width 120 height 16
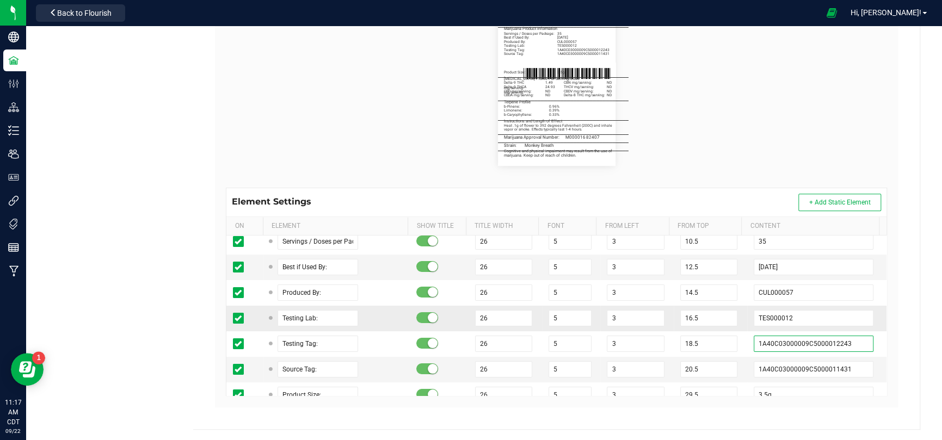
paste input "1142"
click at [881, 338] on div "Label Dimensions Width (in.): 2.25 Height (in.): 3 Barcode Package ID Lot Numbe…" at bounding box center [556, 171] width 683 height 472
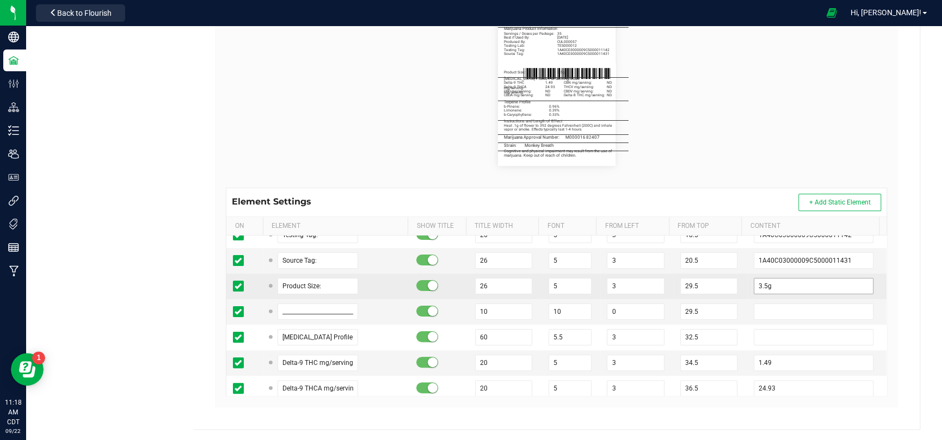
scroll to position [272, 0]
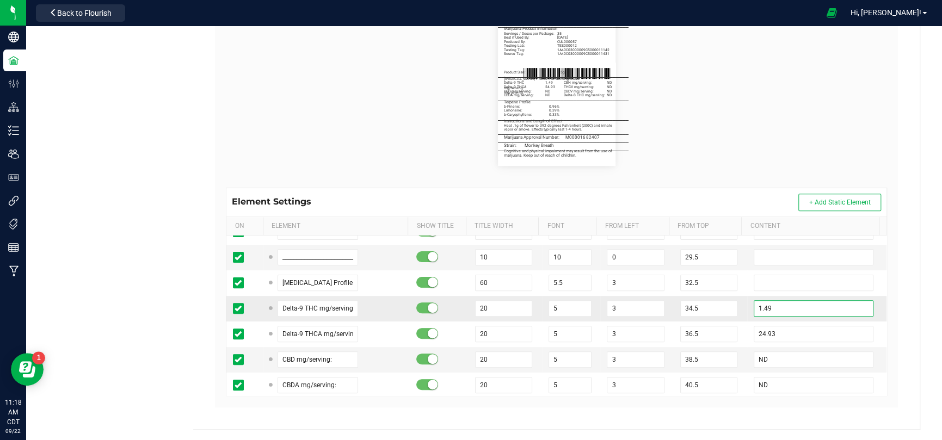
click at [817, 309] on input "1.49" at bounding box center [814, 308] width 120 height 16
click at [767, 305] on input "1.49" at bounding box center [814, 308] width 120 height 16
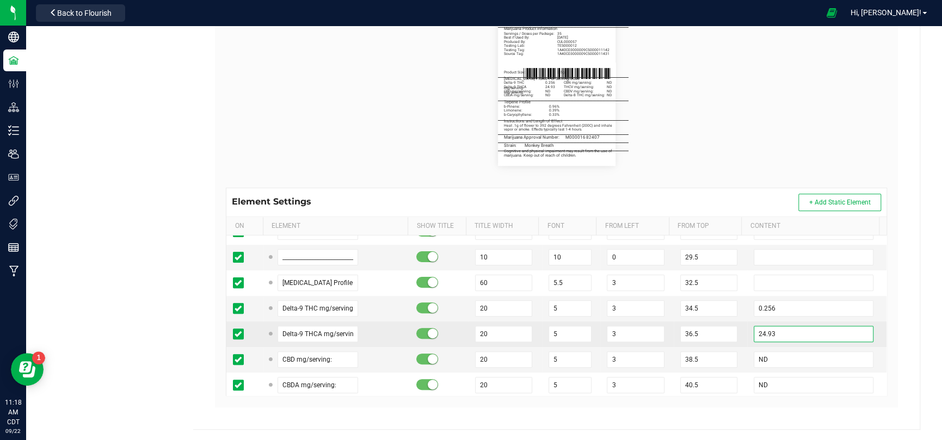
click at [781, 333] on input "24.93" at bounding box center [814, 334] width 120 height 16
click at [782, 336] on input "24.93" at bounding box center [814, 334] width 120 height 16
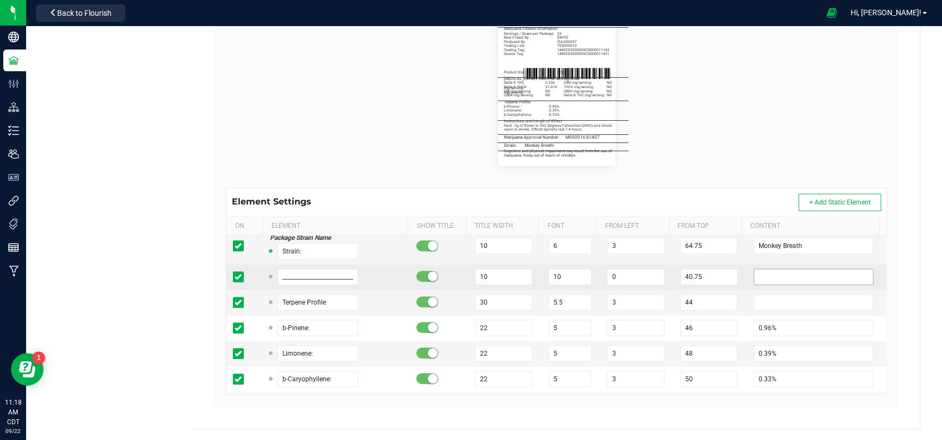
scroll to position [599, 0]
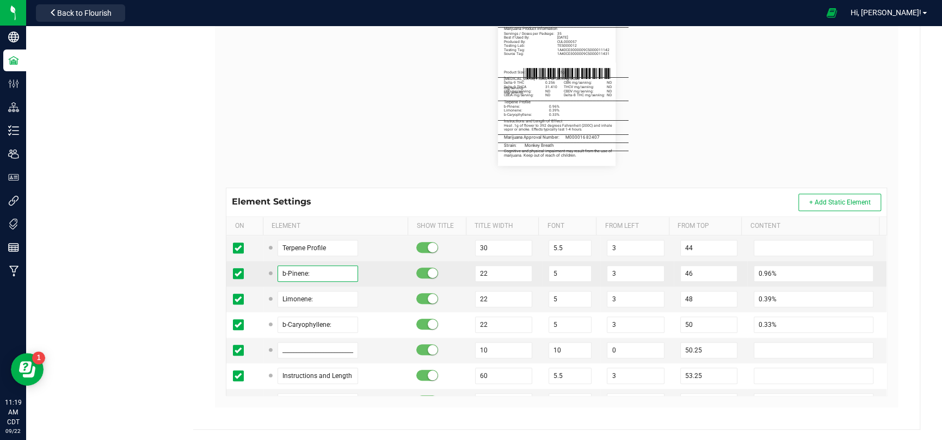
drag, startPoint x: 310, startPoint y: 278, endPoint x: 266, endPoint y: 275, distance: 44.2
click at [266, 275] on td "b-Pinene:" at bounding box center [336, 274] width 147 height 26
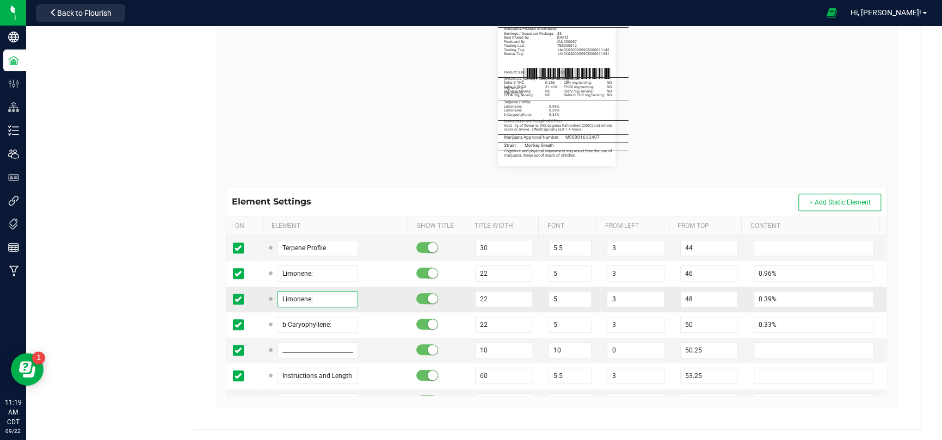
click at [329, 297] on input "Limonene:" at bounding box center [318, 299] width 81 height 16
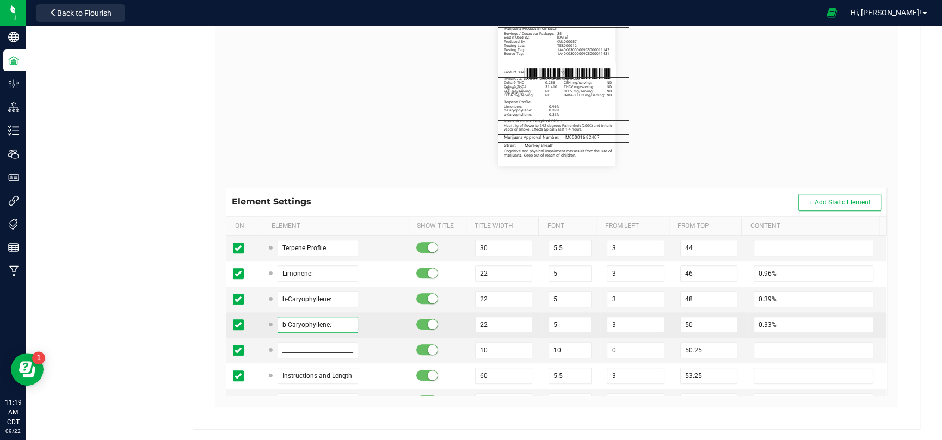
click at [336, 323] on input "b-Caryophyllene:" at bounding box center [318, 325] width 81 height 16
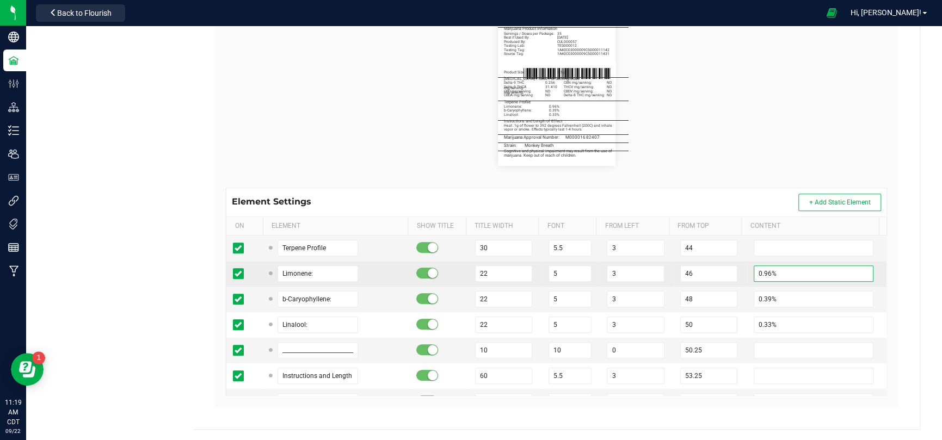
click at [760, 274] on input "0.96%" at bounding box center [814, 274] width 120 height 16
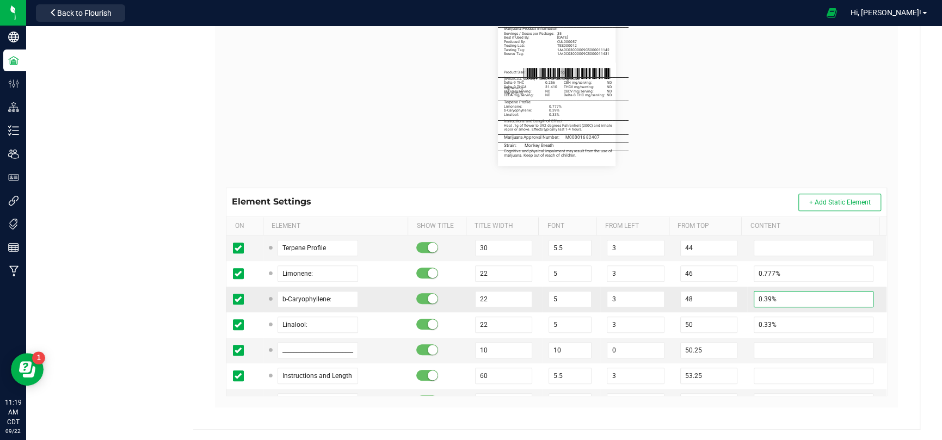
click at [787, 304] on input "0.39%" at bounding box center [814, 299] width 120 height 16
click at [789, 296] on input "0.39%" at bounding box center [814, 299] width 120 height 16
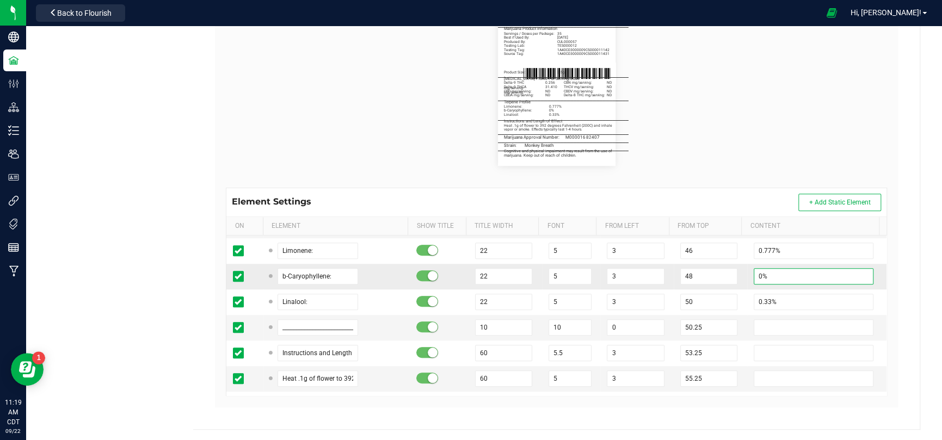
scroll to position [567, 0]
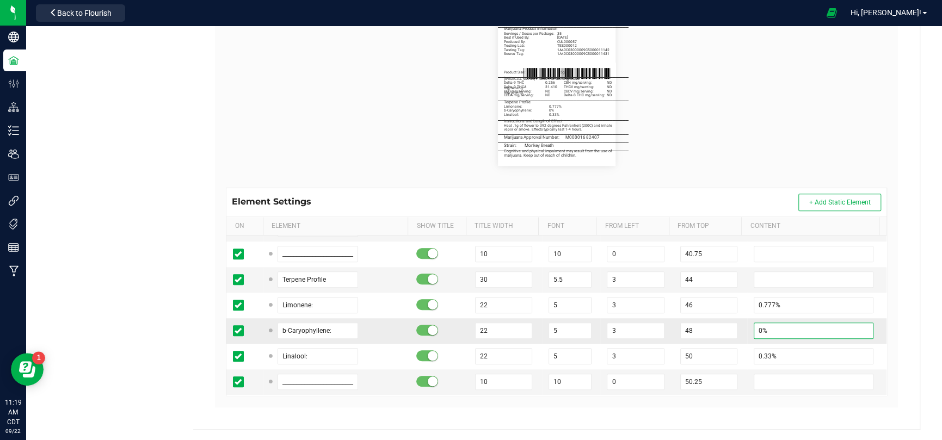
click at [782, 323] on input "0%" at bounding box center [814, 331] width 120 height 16
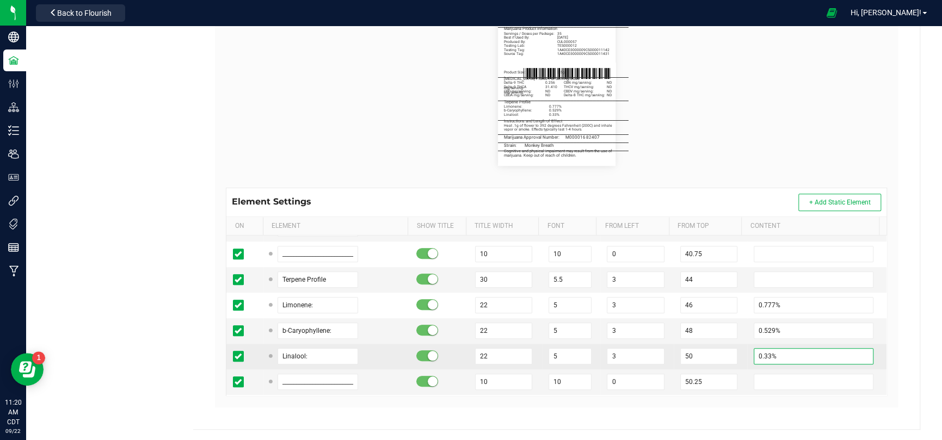
click at [772, 352] on input "0.33%" at bounding box center [814, 356] width 120 height 16
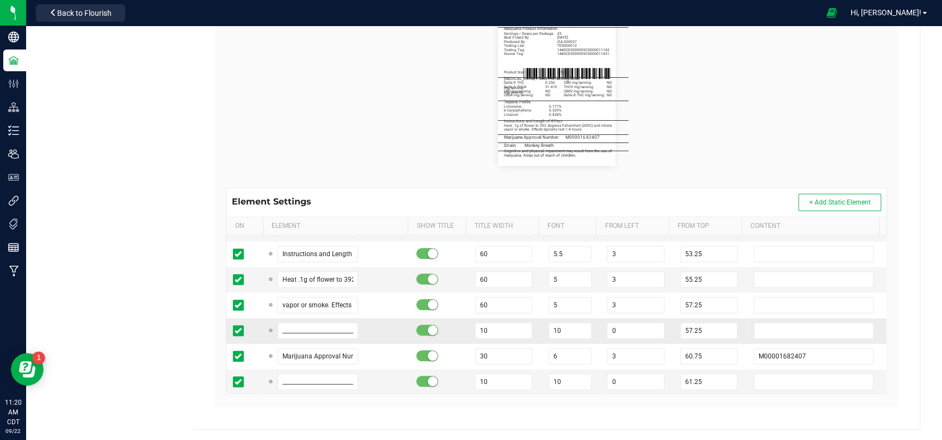
scroll to position [731, 0]
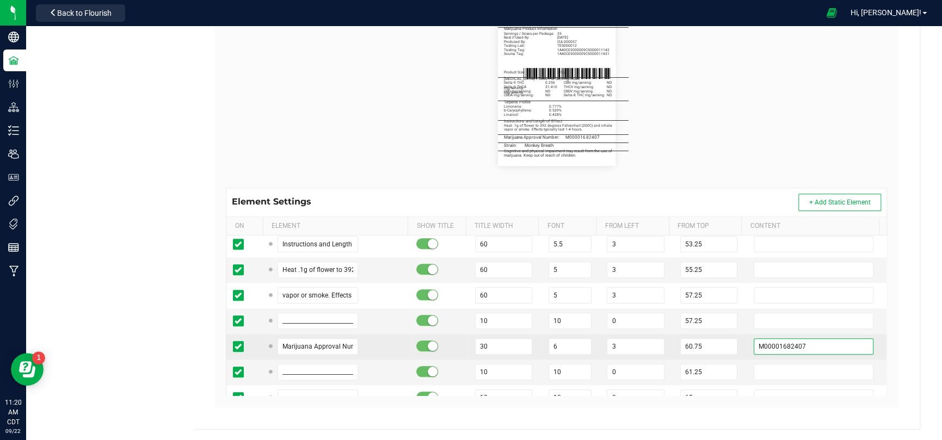
click at [814, 348] on input "M00001682407" at bounding box center [814, 347] width 120 height 16
drag, startPoint x: 804, startPoint y: 345, endPoint x: 742, endPoint y: 345, distance: 62.1
click at [754, 345] on input "M00001682407" at bounding box center [814, 347] width 120 height 16
paste input "963610"
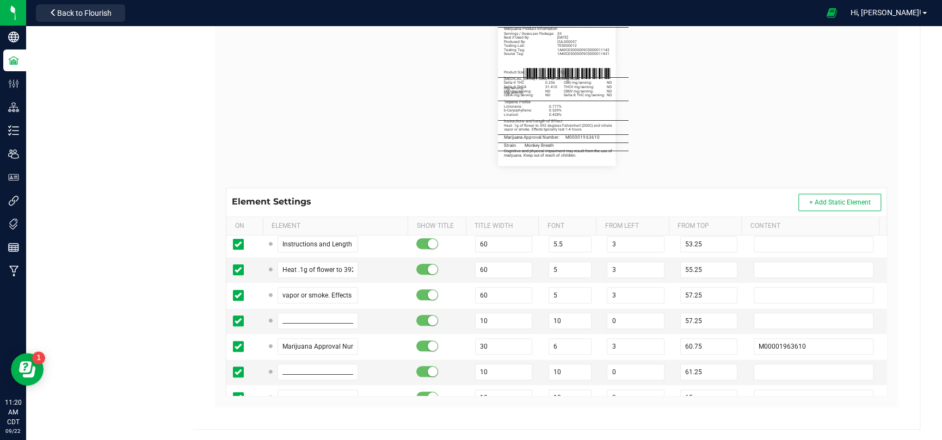
click at [891, 329] on div "Name 3.5g Flower - 2.25 x 3" Default Printer DPI Setting 203 (8 dots/mm) Try It…" at bounding box center [556, 128] width 689 height 582
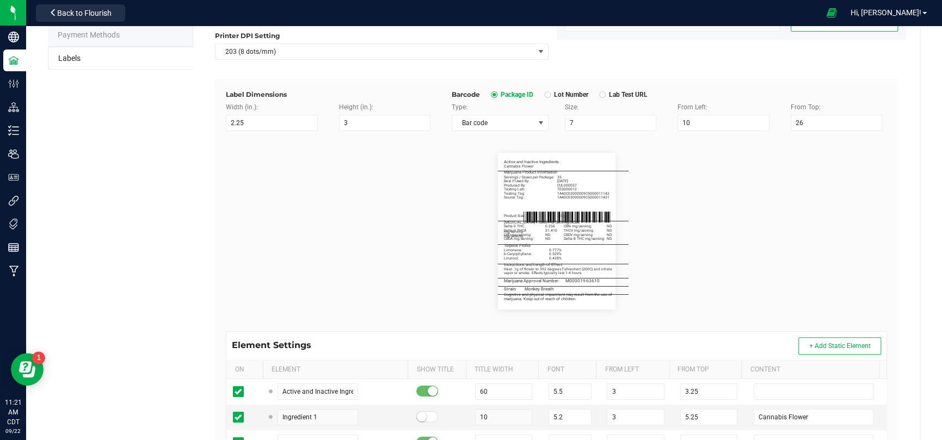
scroll to position [0, 0]
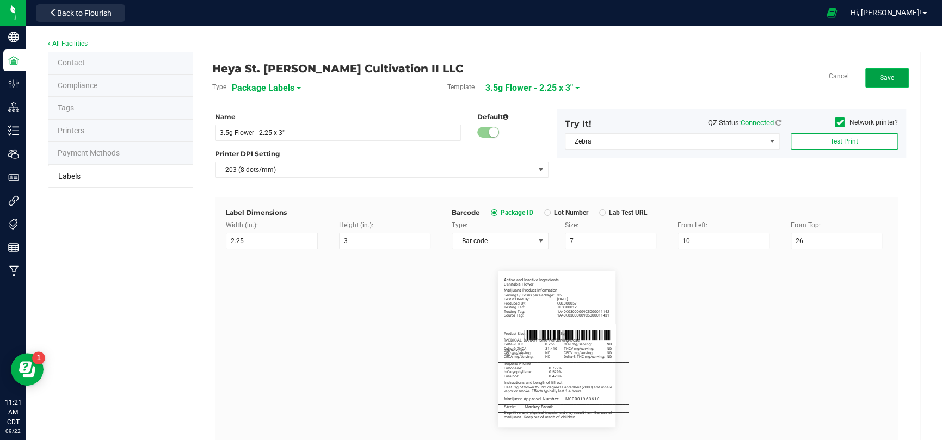
click at [886, 77] on button "Save" at bounding box center [887, 78] width 44 height 20
